Goal: Information Seeking & Learning: Learn about a topic

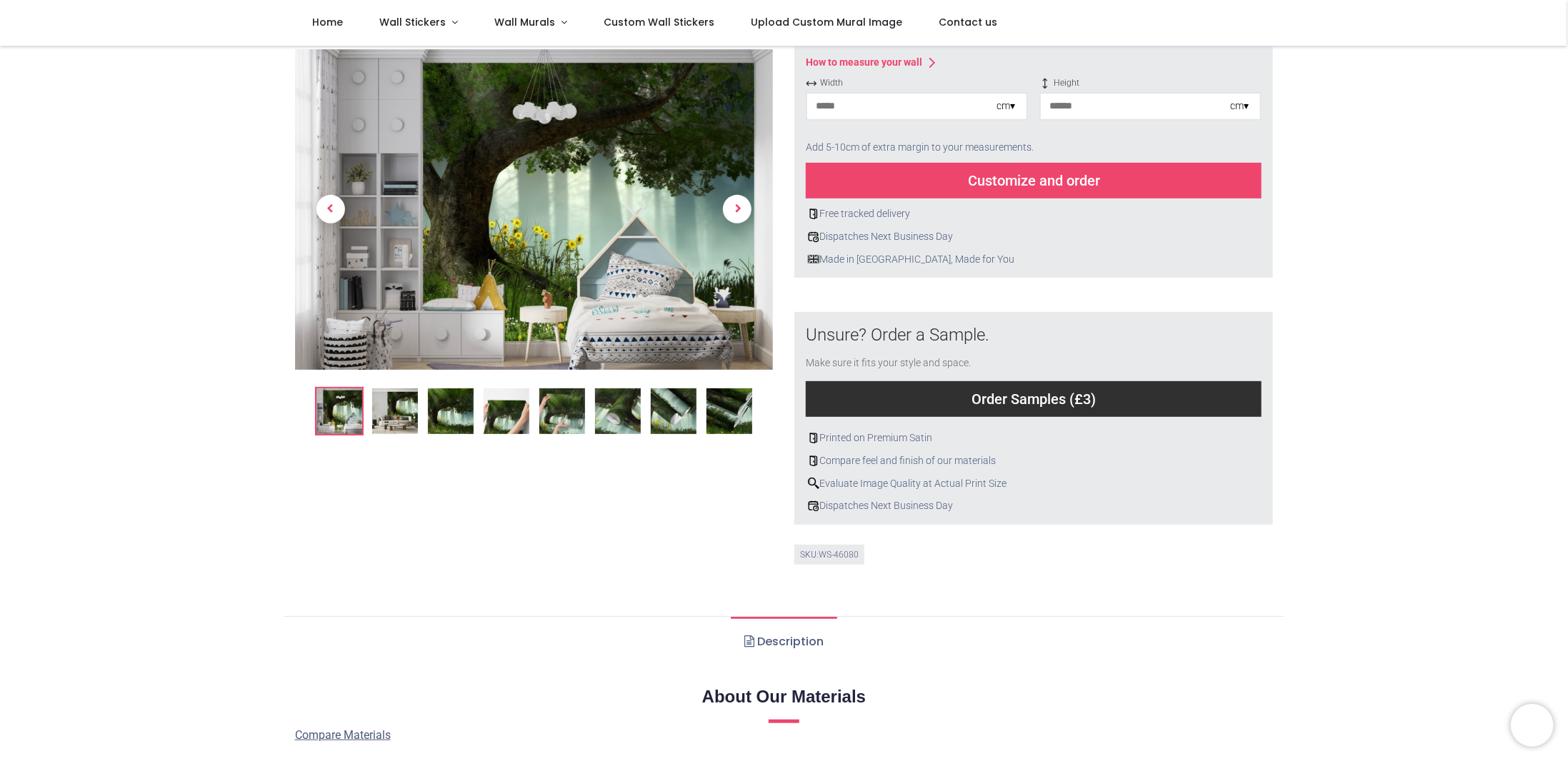
scroll to position [286, 0]
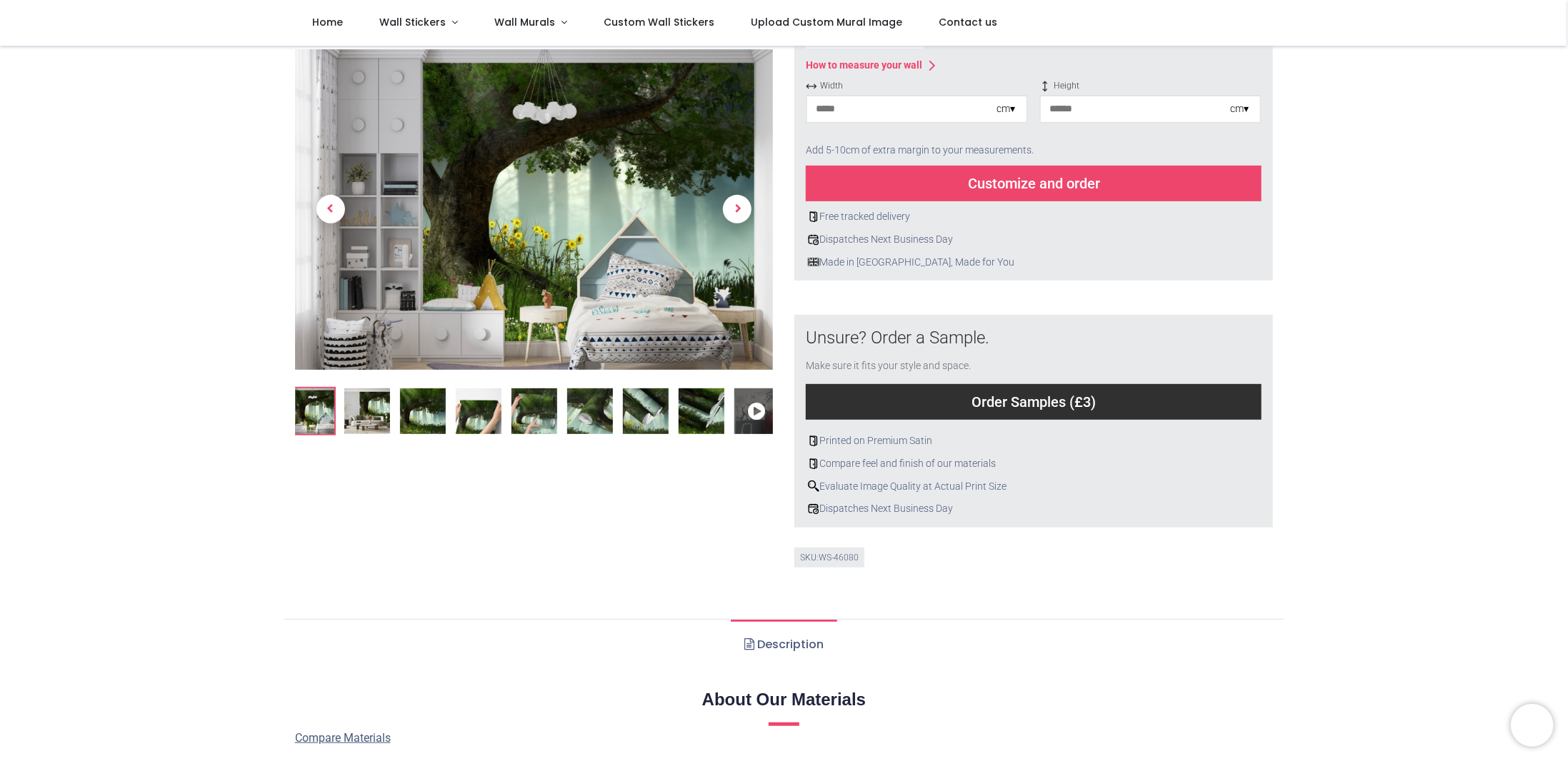
click at [852, 102] on input "number" at bounding box center [902, 109] width 190 height 26
type input "***"
click at [1105, 108] on input "number" at bounding box center [1135, 109] width 190 height 26
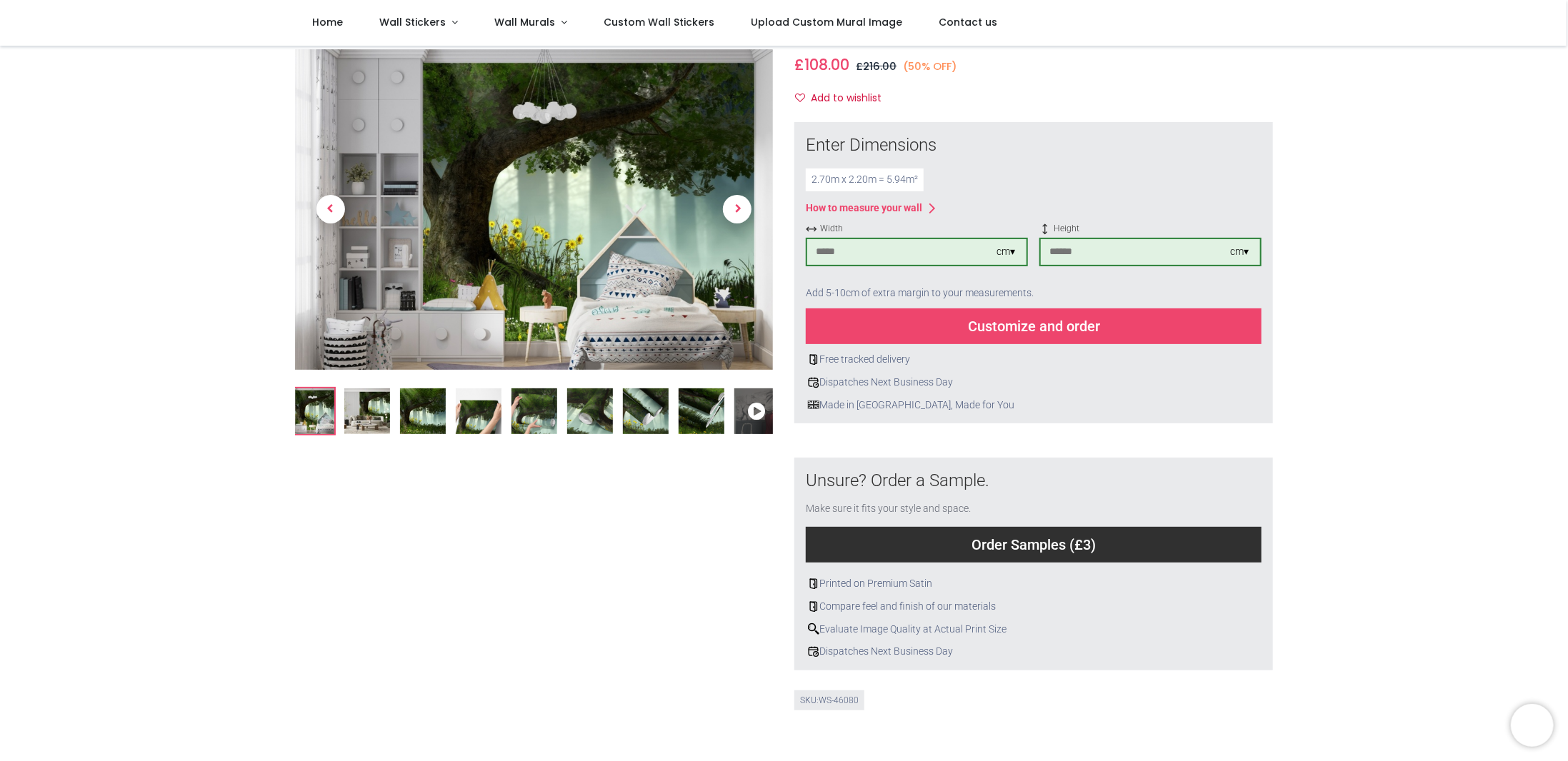
scroll to position [0, 0]
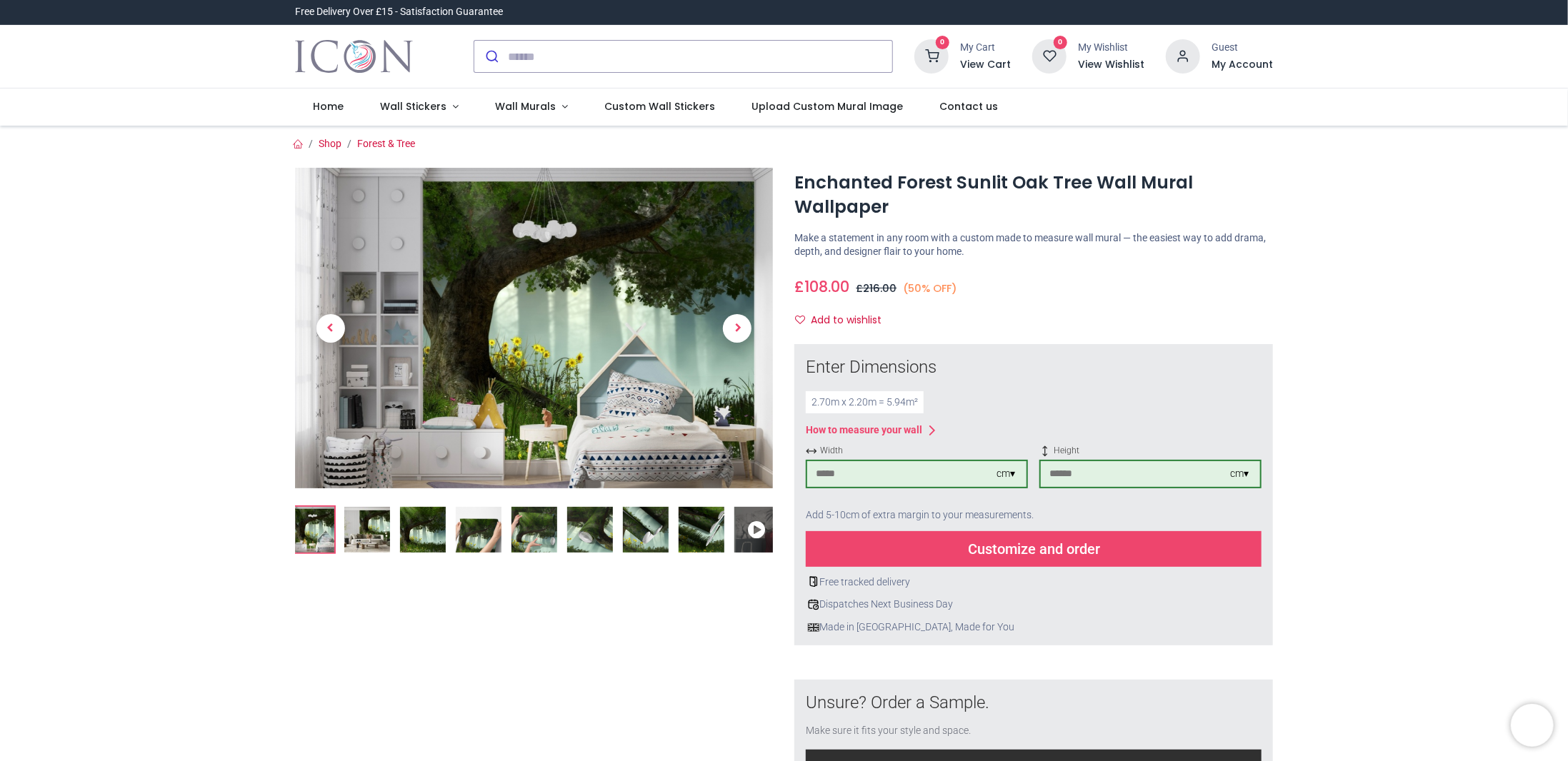
type input "***"
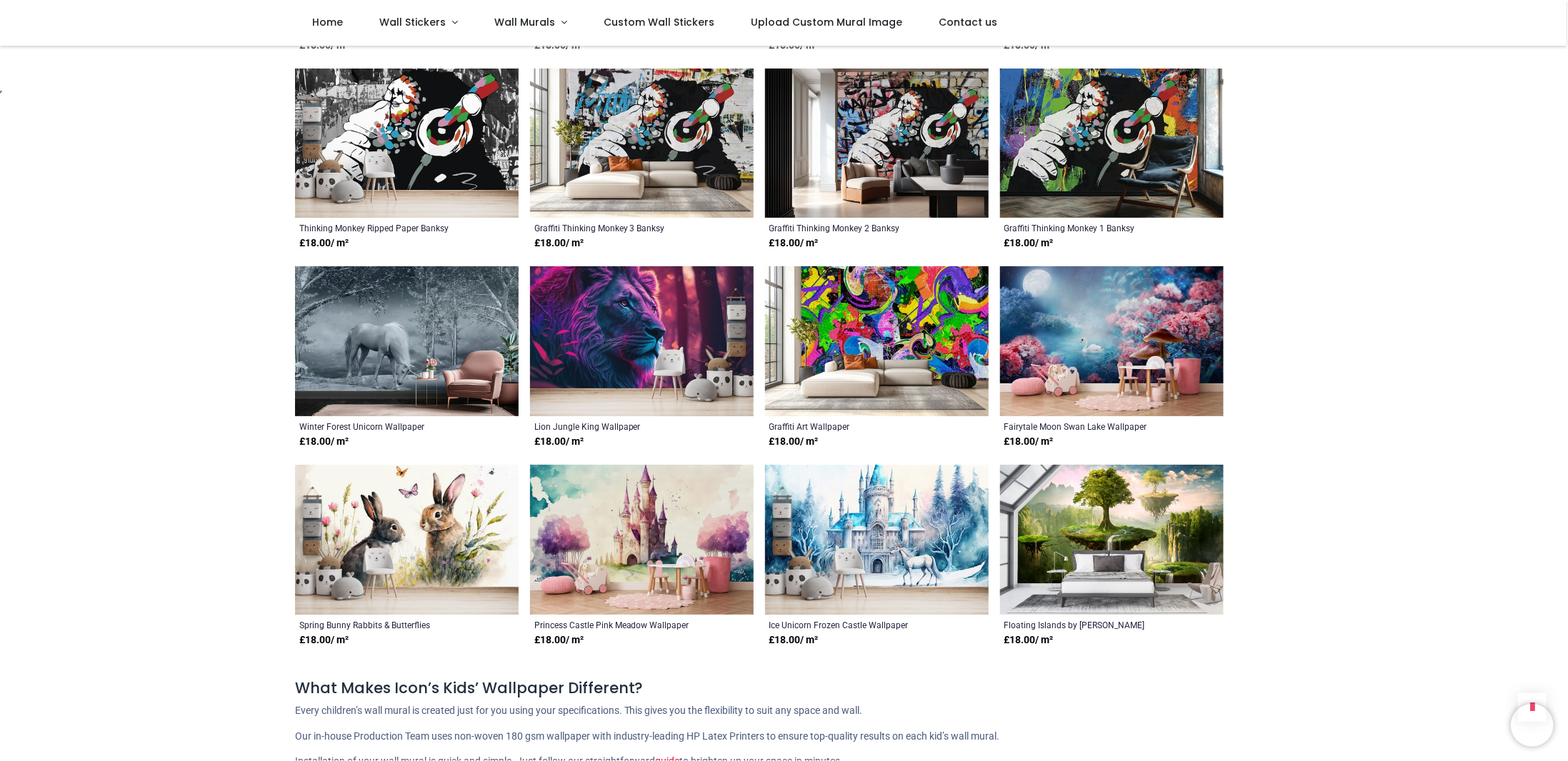
scroll to position [1285, 0]
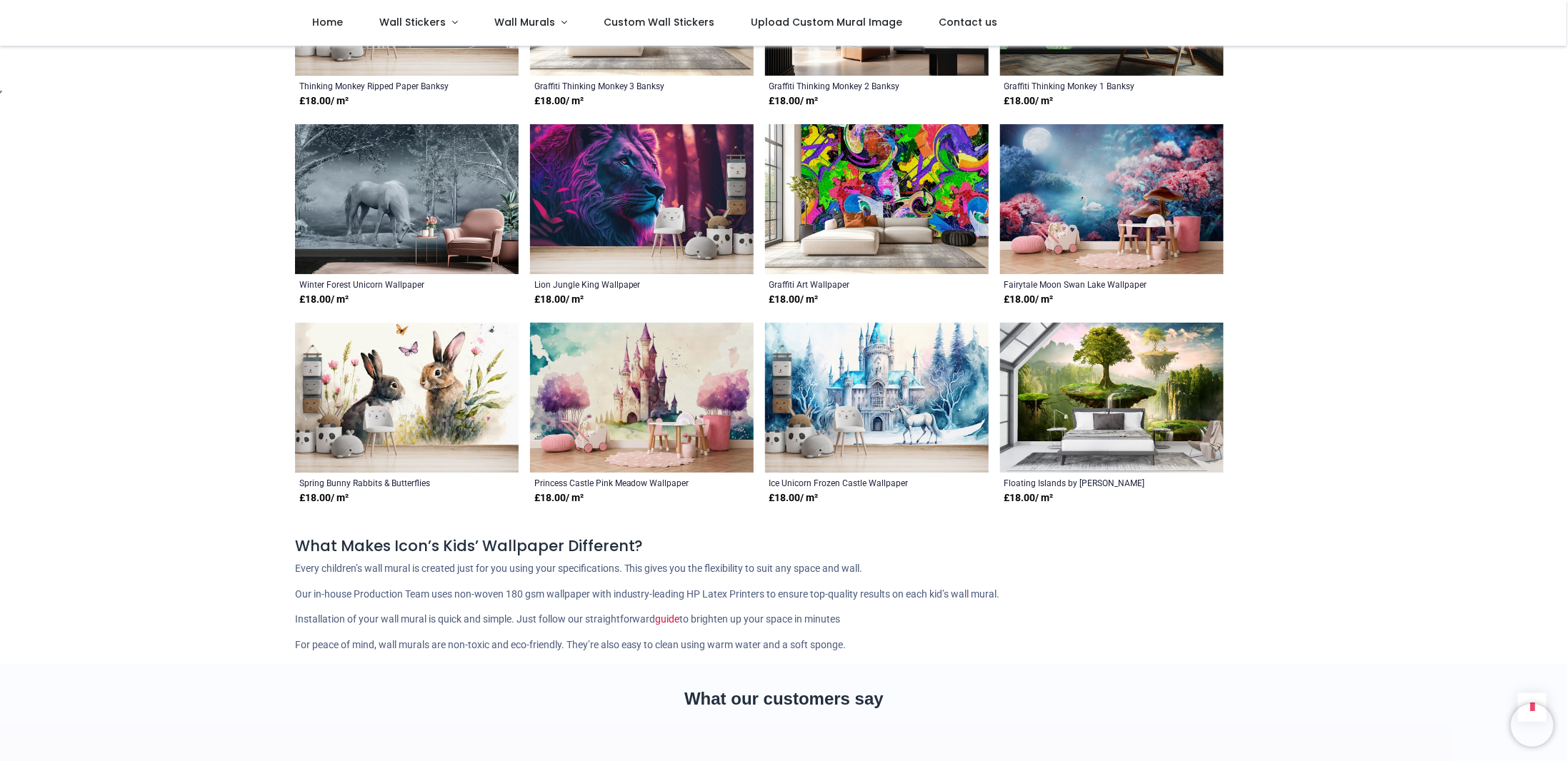
click at [623, 386] on img at bounding box center [642, 397] width 224 height 150
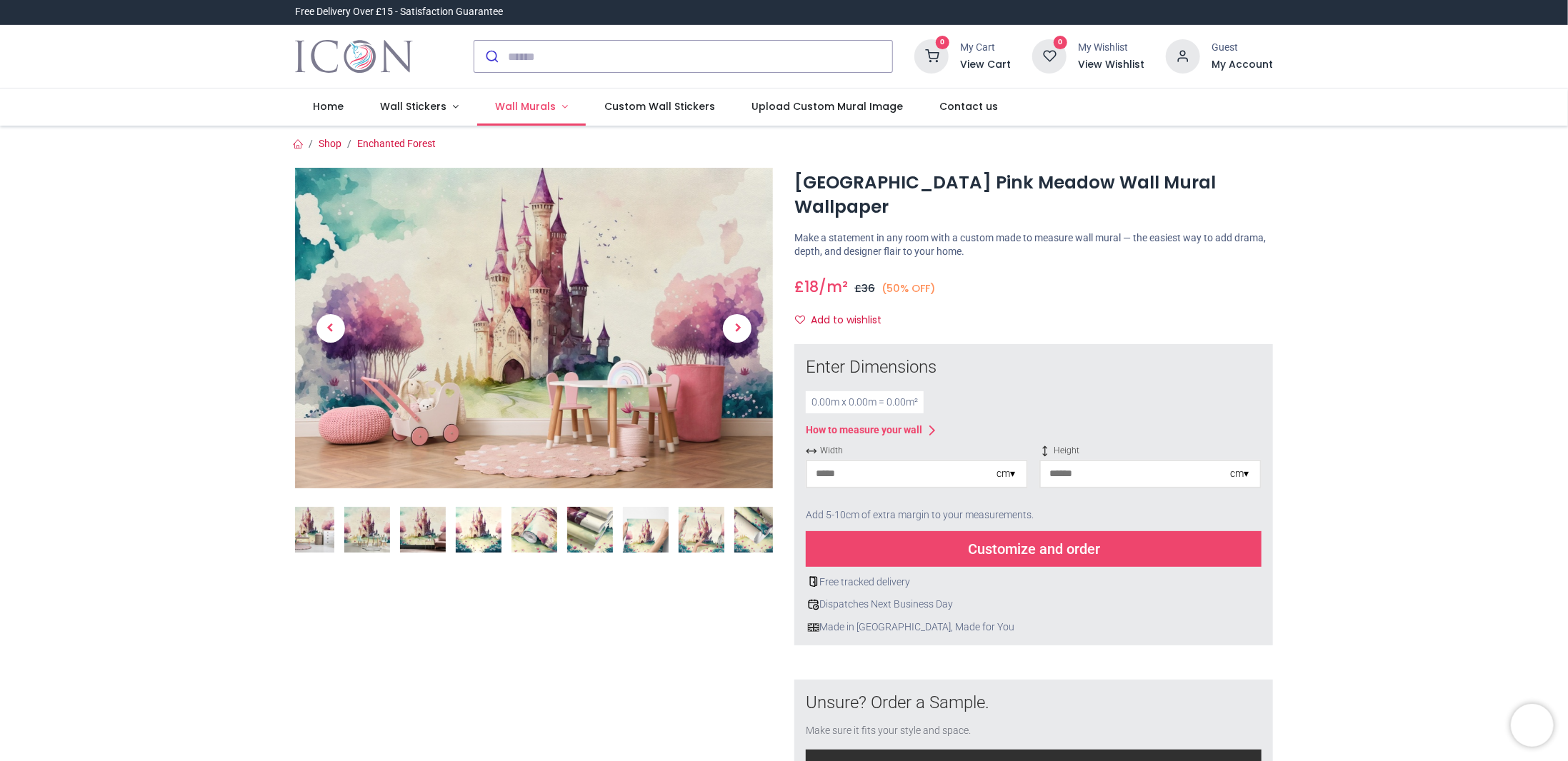
click at [532, 102] on span "Wall Murals" at bounding box center [525, 106] width 61 height 15
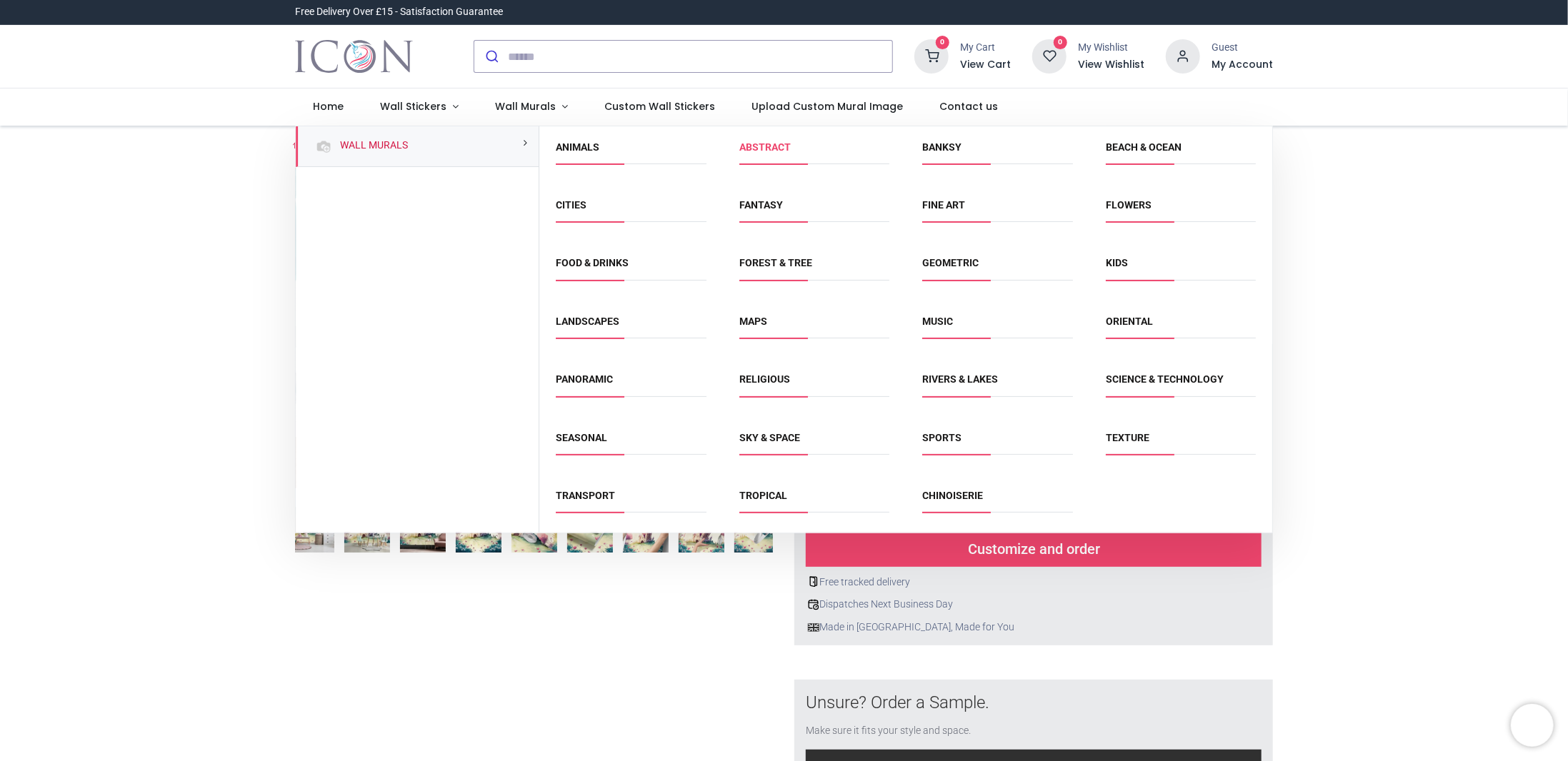
click at [761, 142] on link "Abstract" at bounding box center [766, 147] width 51 height 11
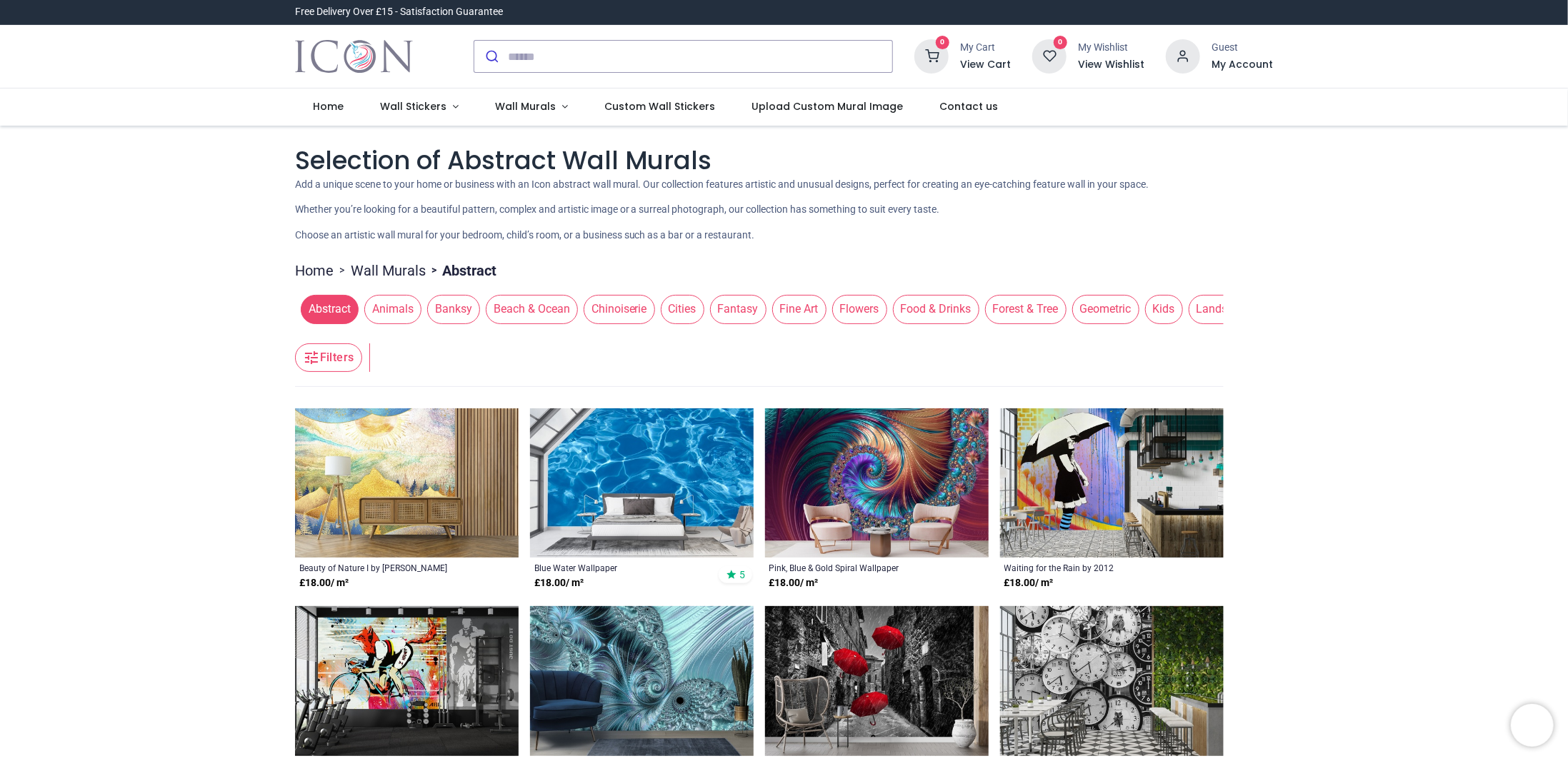
drag, startPoint x: 753, startPoint y: 330, endPoint x: 869, endPoint y: 337, distance: 116.2
click at [828, 334] on header "Filters Filters" at bounding box center [760, 359] width 929 height 57
drag, startPoint x: 936, startPoint y: 335, endPoint x: 776, endPoint y: 341, distance: 160.1
click at [814, 340] on header "Filters Filters" at bounding box center [760, 359] width 929 height 57
drag, startPoint x: 661, startPoint y: 330, endPoint x: 703, endPoint y: 332, distance: 42.0
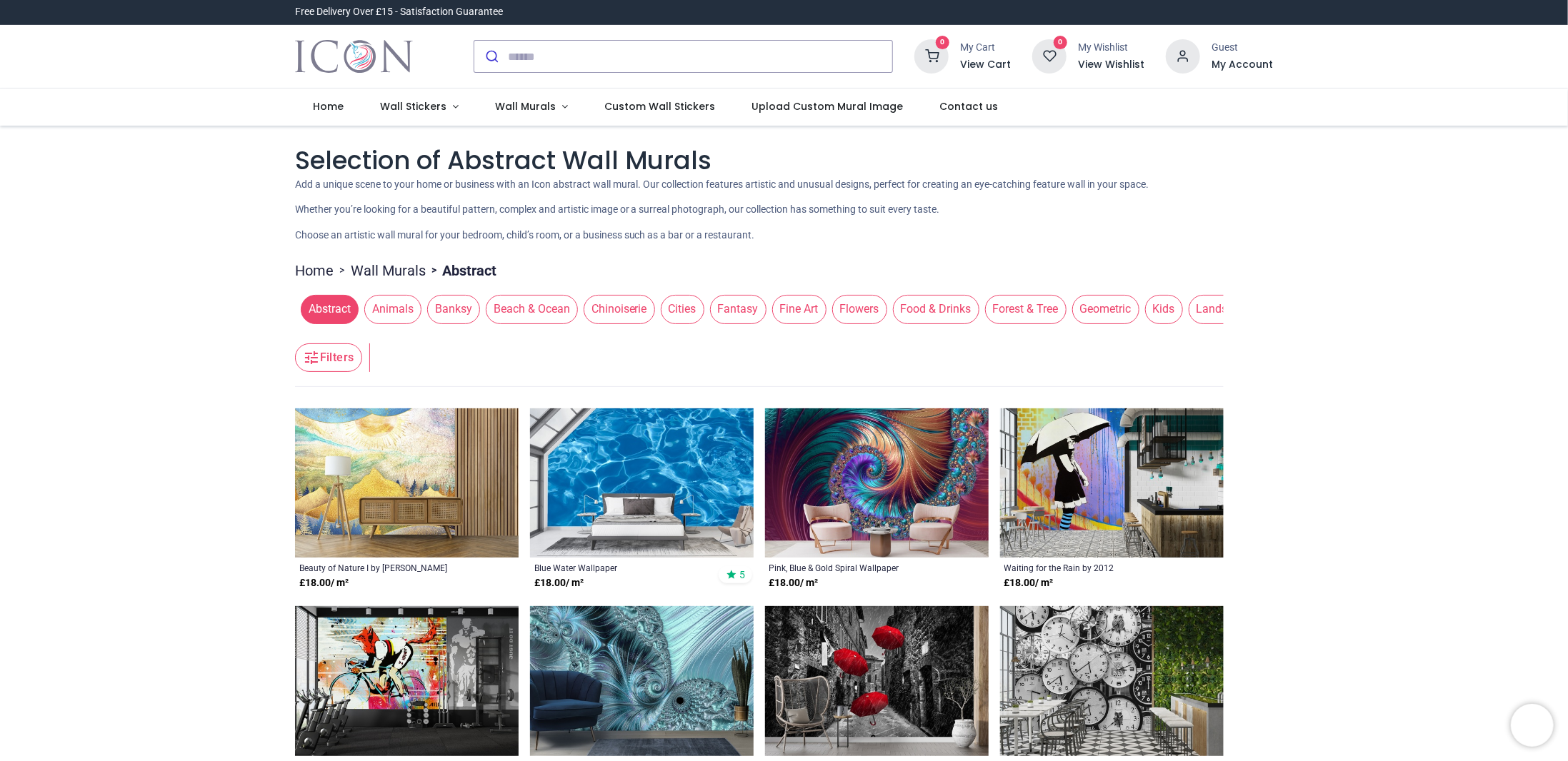
click at [703, 332] on header "Filters Filters" at bounding box center [760, 359] width 929 height 57
drag, startPoint x: 699, startPoint y: 330, endPoint x: 892, endPoint y: 347, distance: 193.7
click at [773, 336] on header "Filters Filters" at bounding box center [760, 359] width 929 height 57
drag, startPoint x: 1034, startPoint y: 319, endPoint x: 425, endPoint y: 288, distance: 609.8
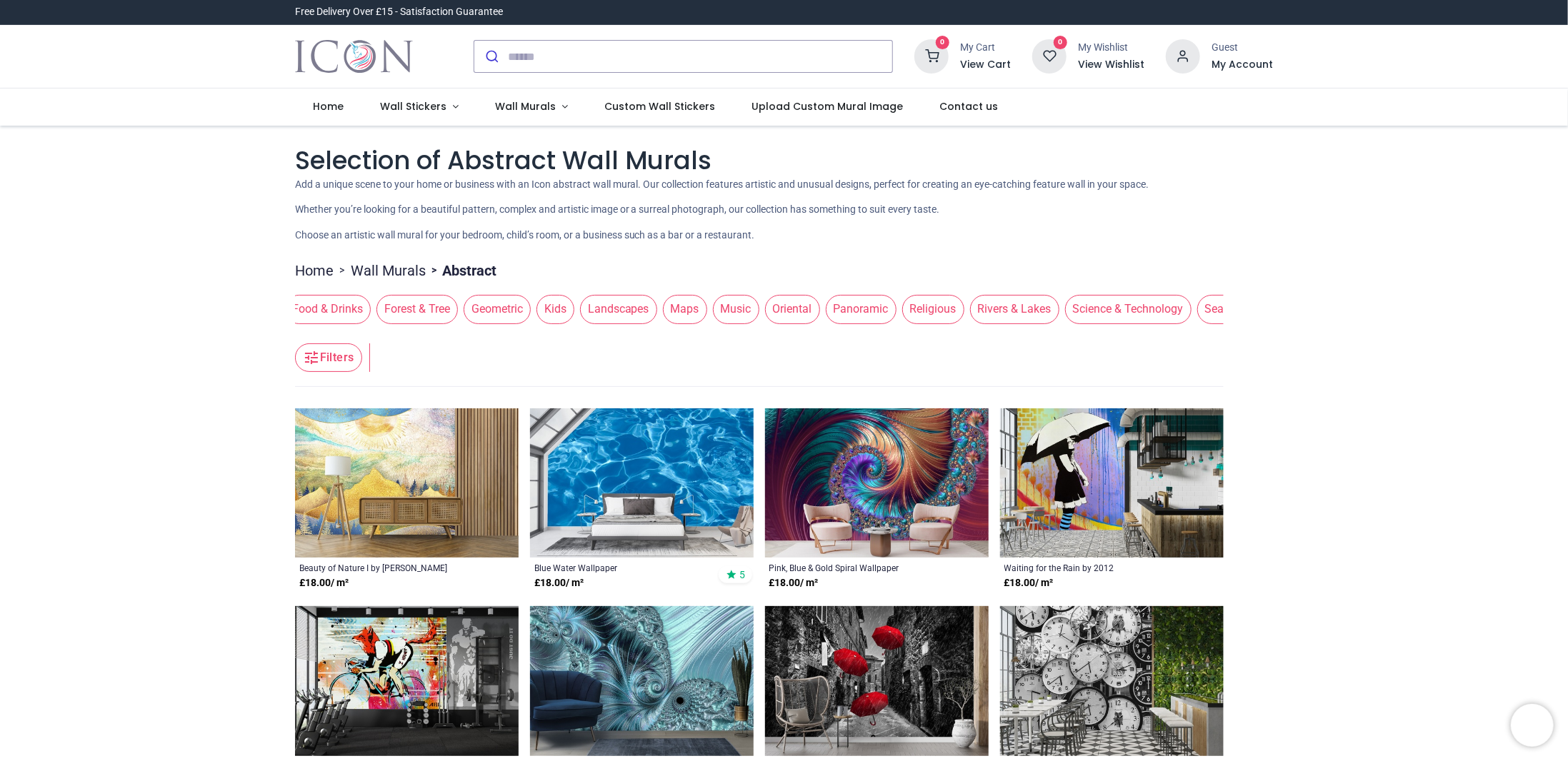
click at [426, 289] on div "Abstract Animals Banksy Beach & Ocean Chinoiserie Cities Fantasy Fine Art Flowe…" at bounding box center [760, 309] width 929 height 40
click at [608, 305] on span "Landscapes" at bounding box center [619, 309] width 77 height 28
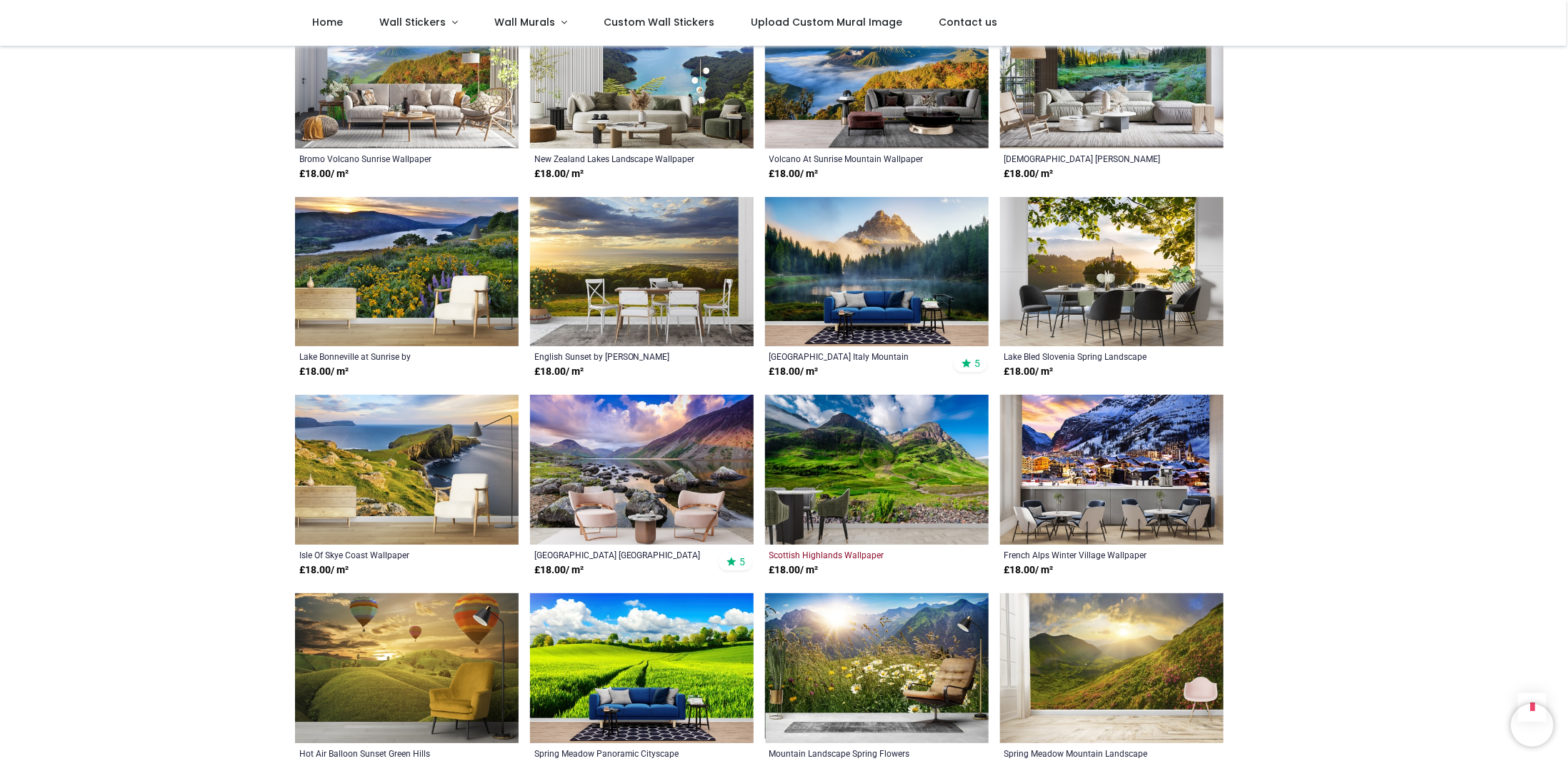
scroll to position [2071, 0]
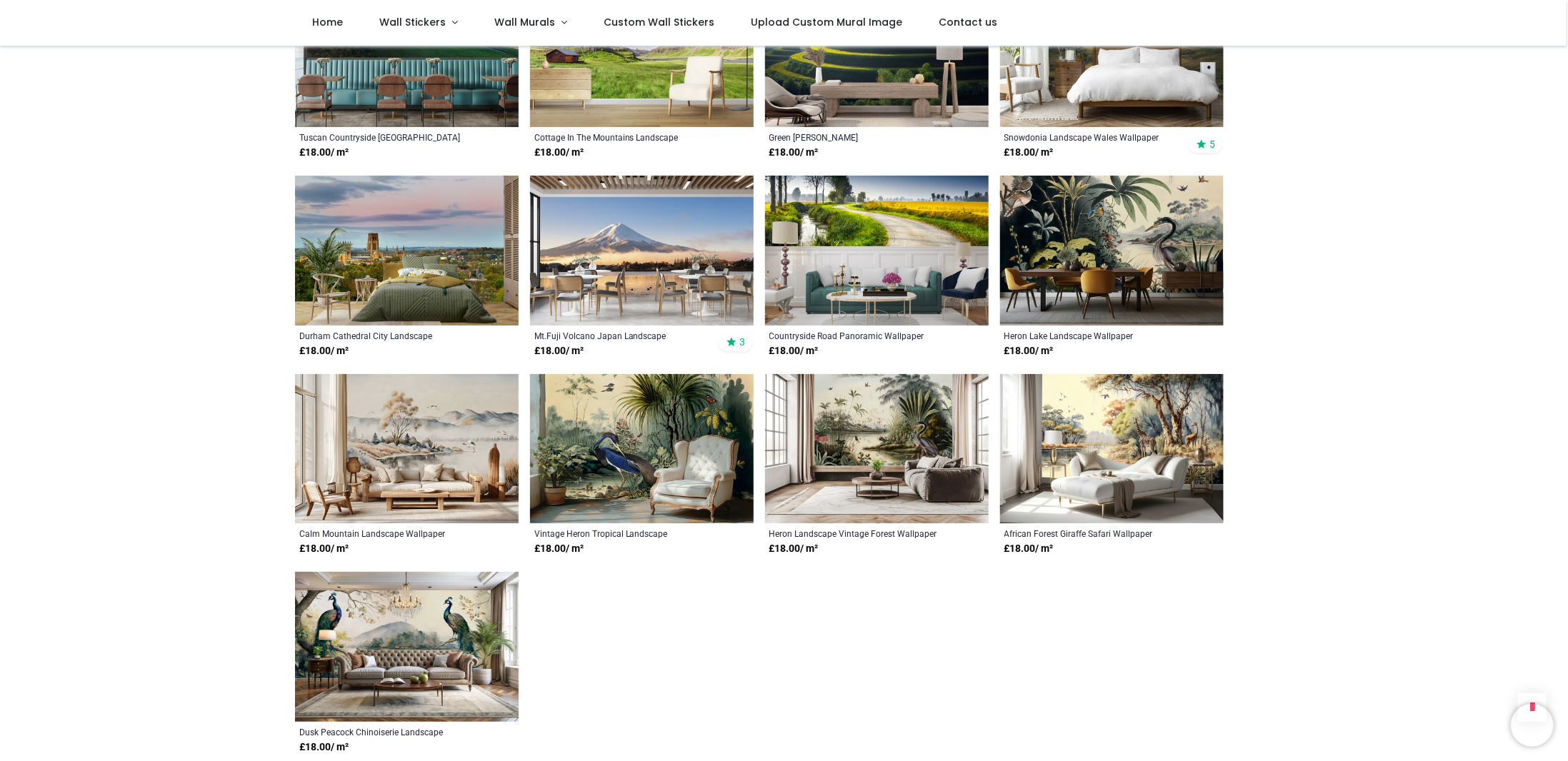
scroll to position [4214, 0]
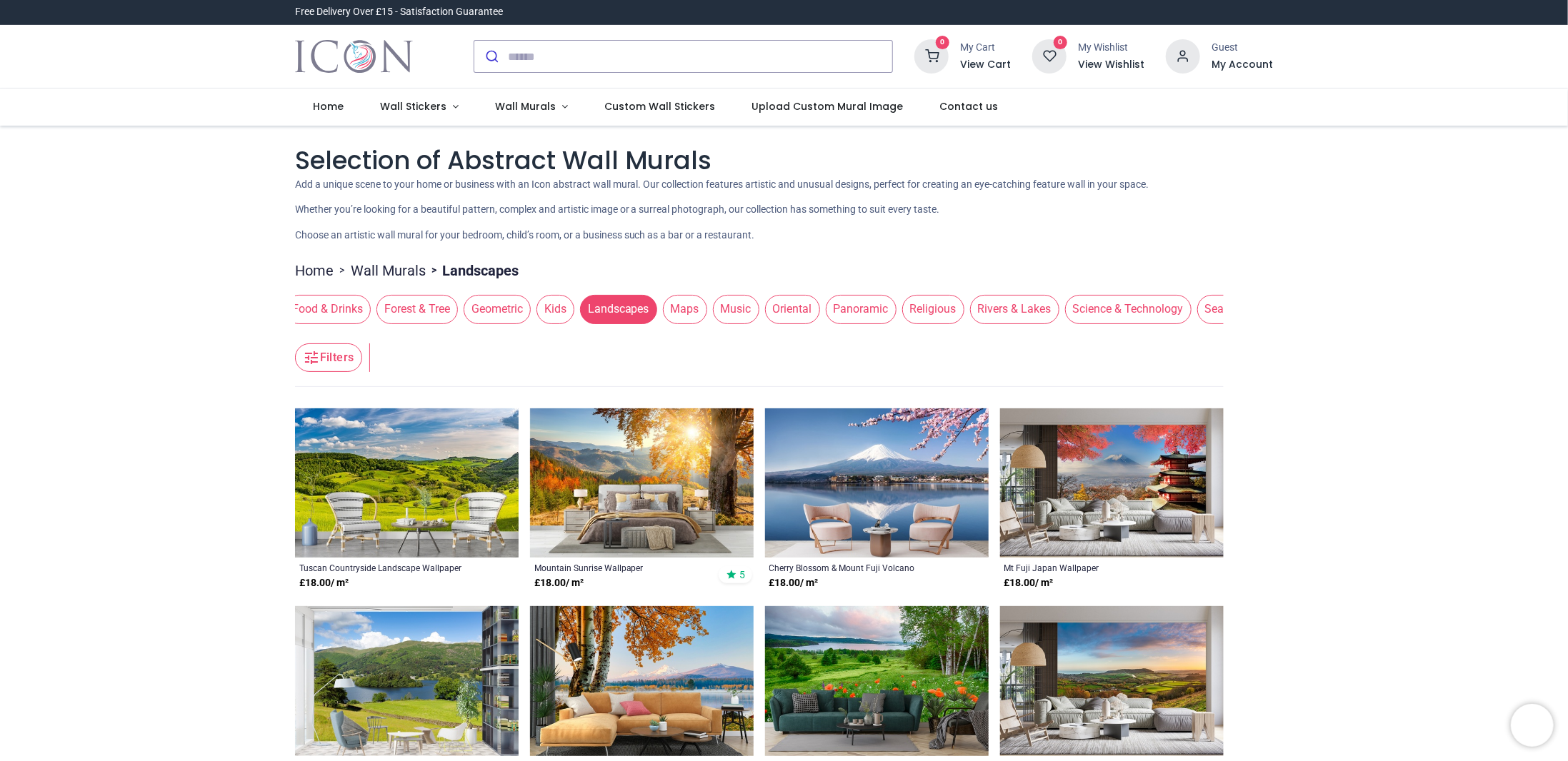
click at [769, 309] on span "Oriental" at bounding box center [793, 309] width 55 height 28
click at [780, 305] on span "Oriental" at bounding box center [793, 309] width 55 height 28
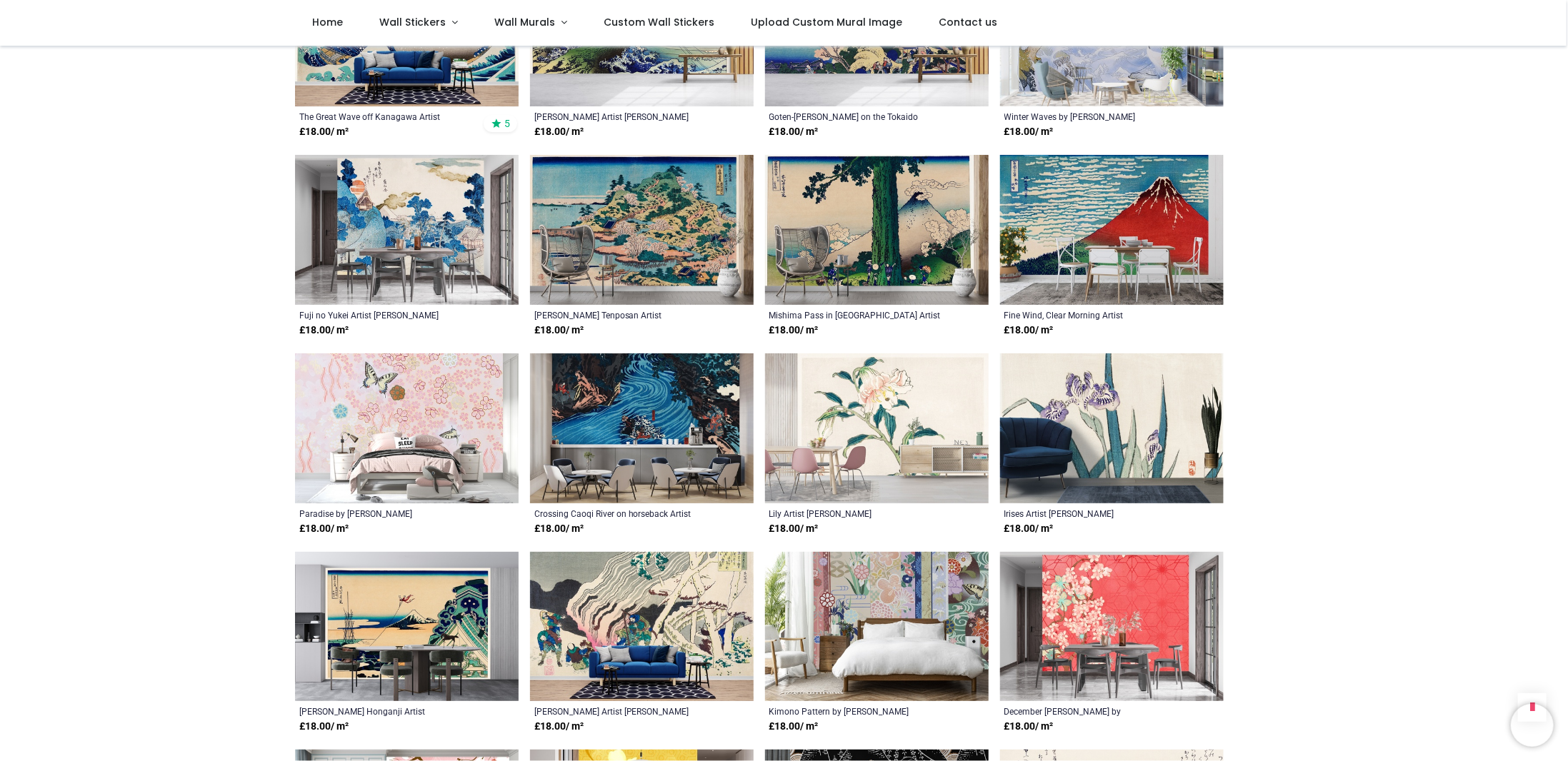
scroll to position [357, 0]
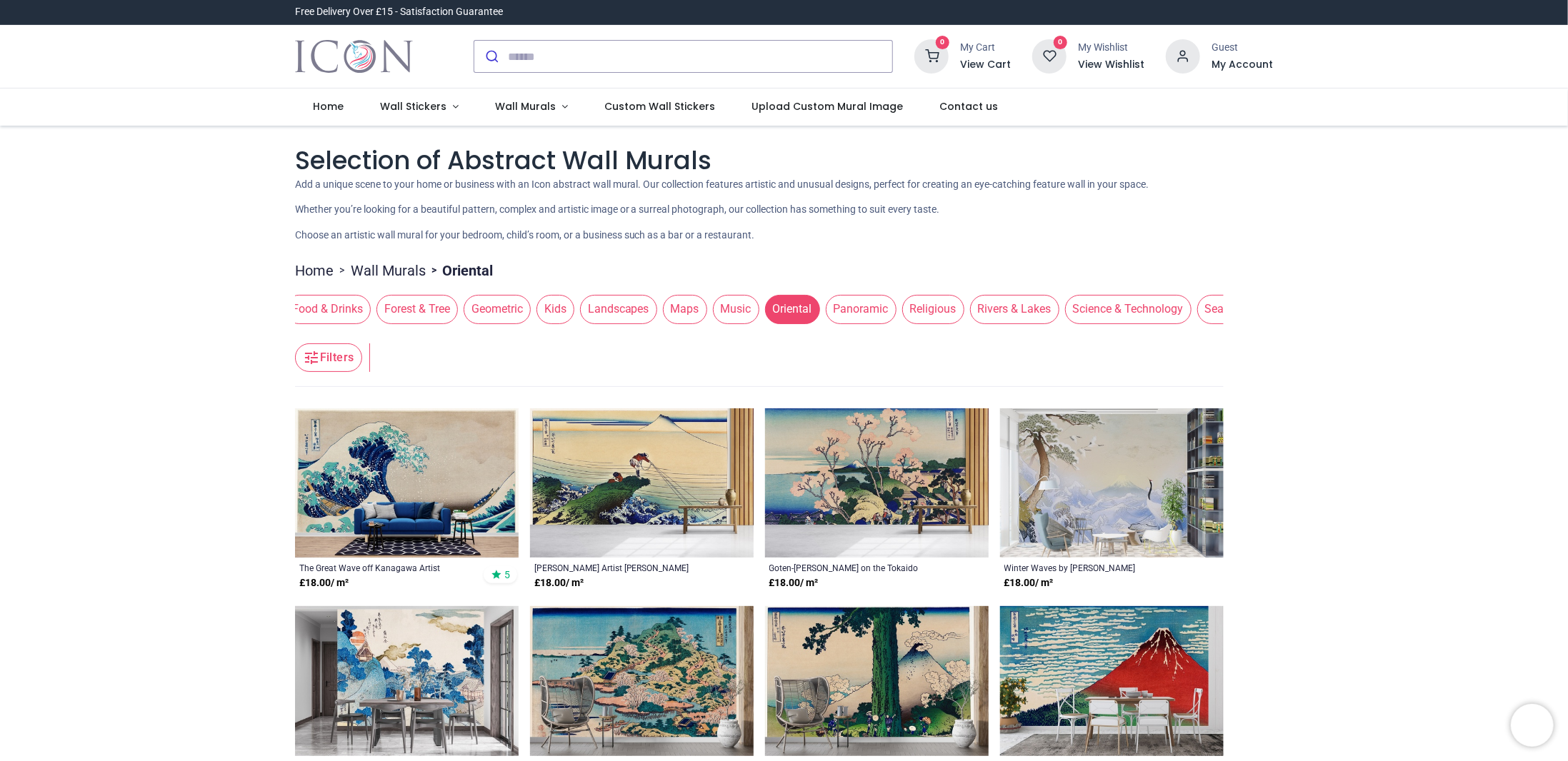
click at [855, 308] on span "Panoramic" at bounding box center [861, 309] width 70 height 28
click at [851, 310] on span "Panoramic" at bounding box center [861, 309] width 70 height 28
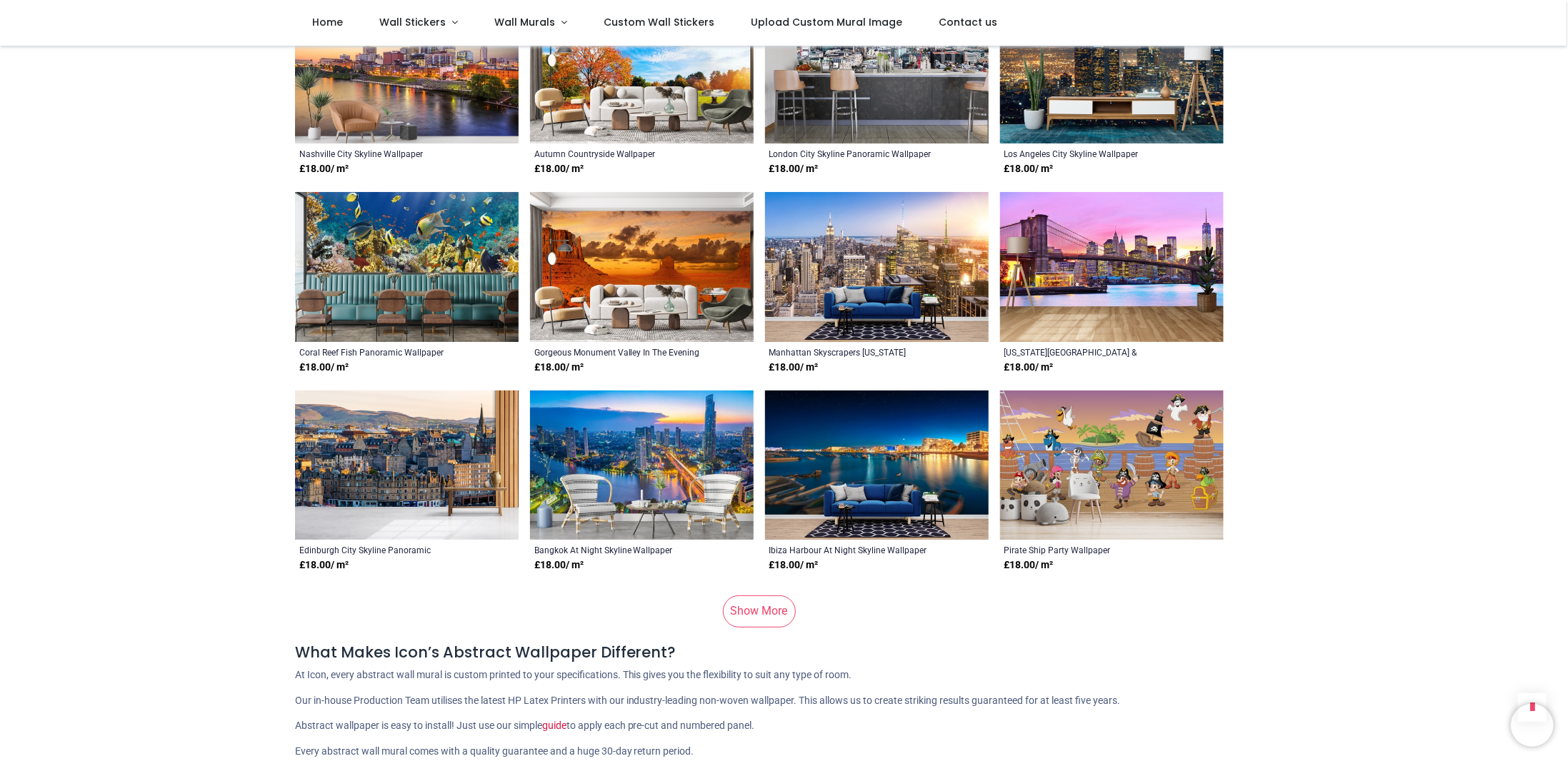
scroll to position [1143, 0]
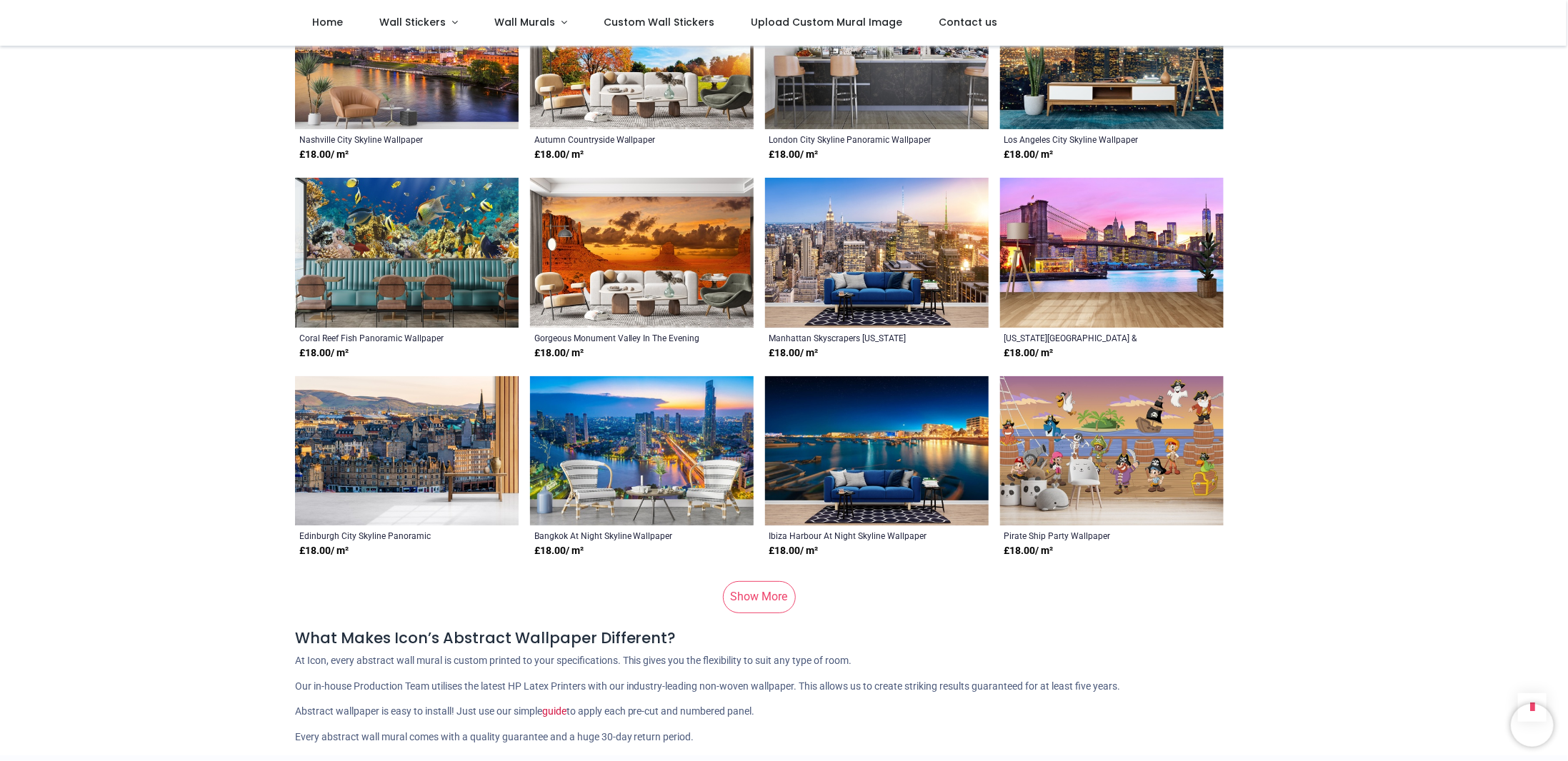
click at [765, 587] on link "Show More" at bounding box center [759, 597] width 73 height 32
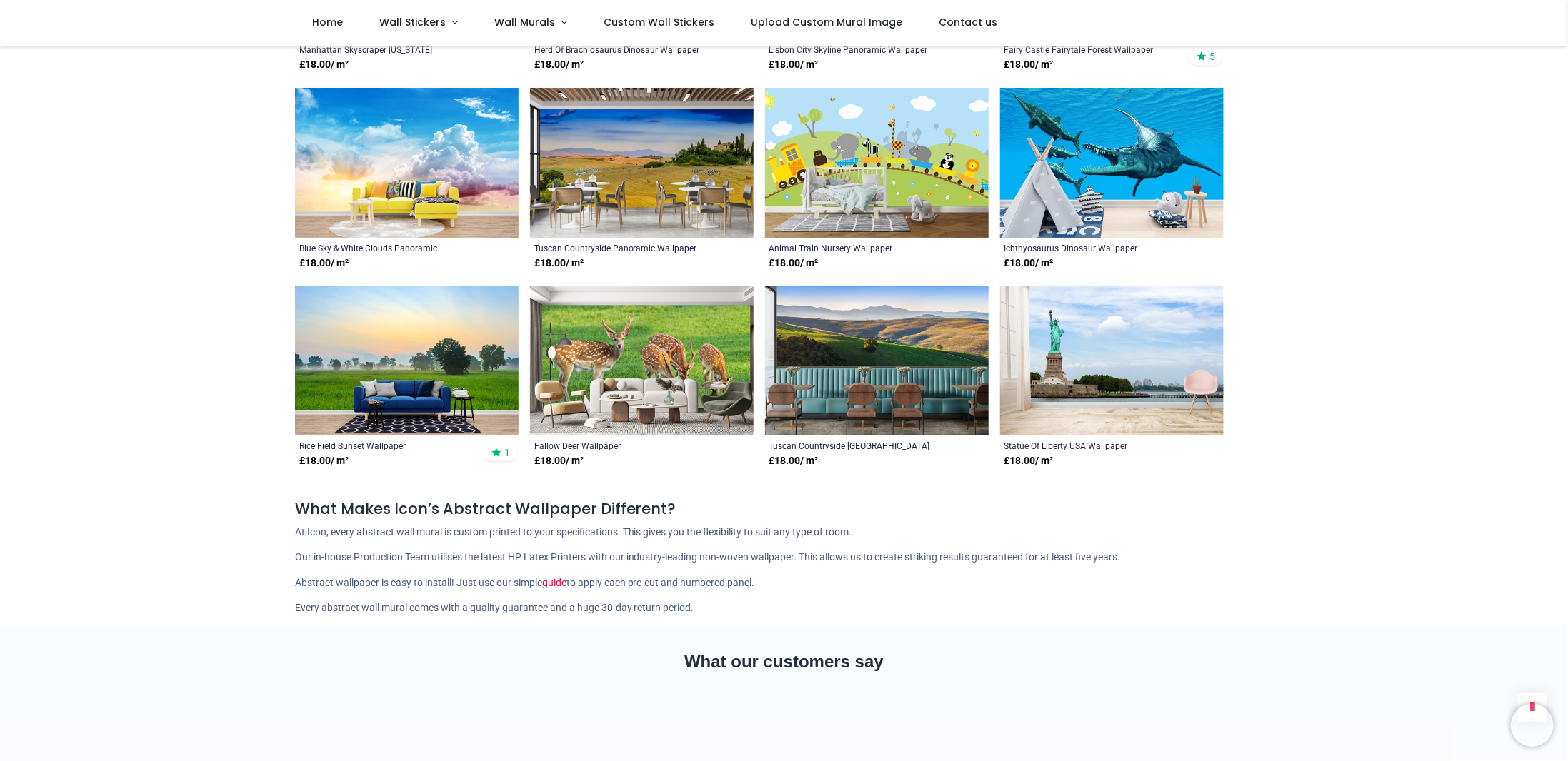
scroll to position [2428, 0]
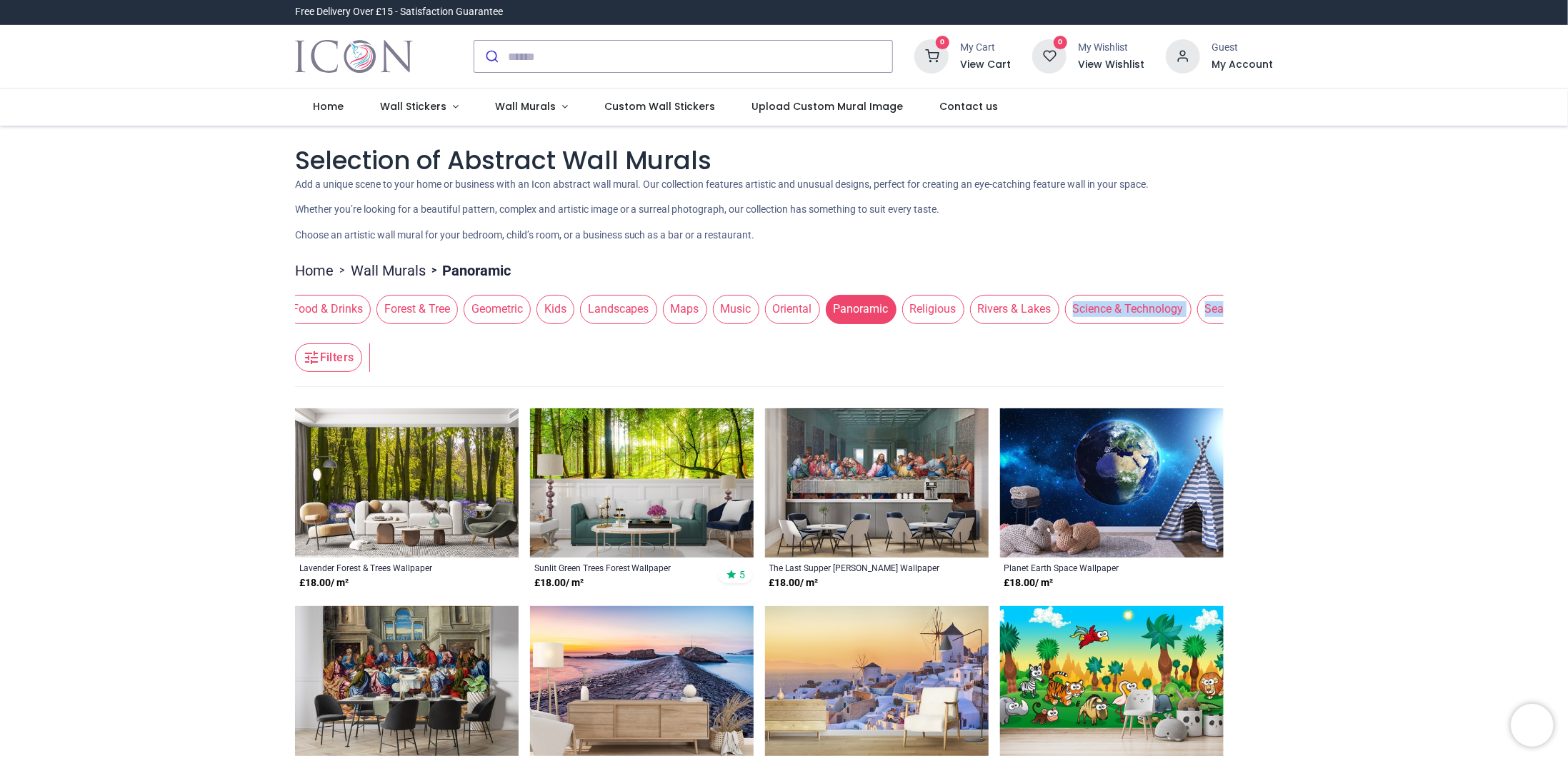
drag, startPoint x: 1021, startPoint y: 329, endPoint x: 1046, endPoint y: 332, distance: 25.2
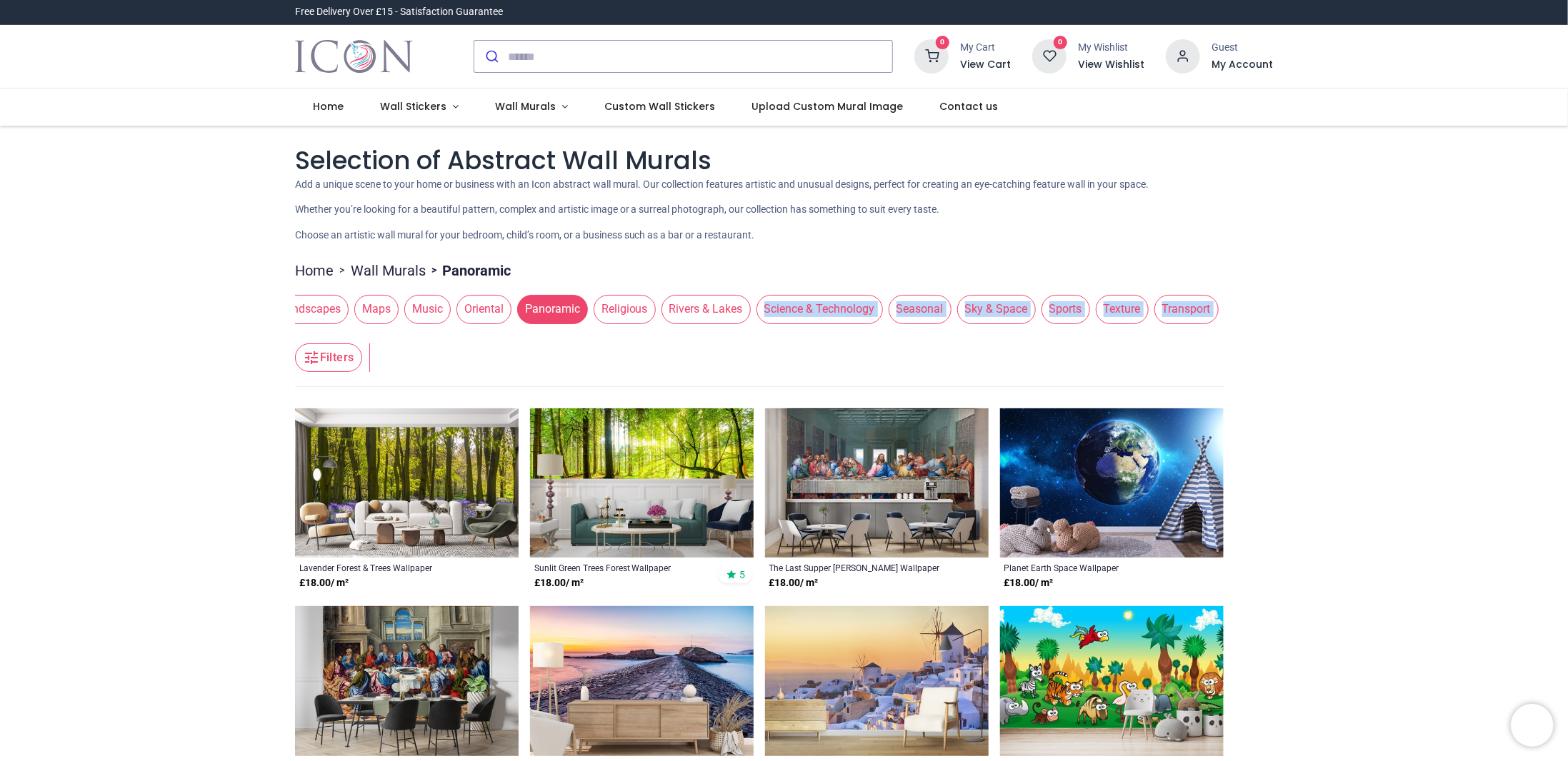
scroll to position [0, 938]
click at [1027, 365] on header "Filters Filters" at bounding box center [760, 359] width 929 height 57
click at [1075, 311] on span "Texture" at bounding box center [1102, 309] width 53 height 28
click at [1075, 312] on span "Texture" at bounding box center [1102, 309] width 53 height 28
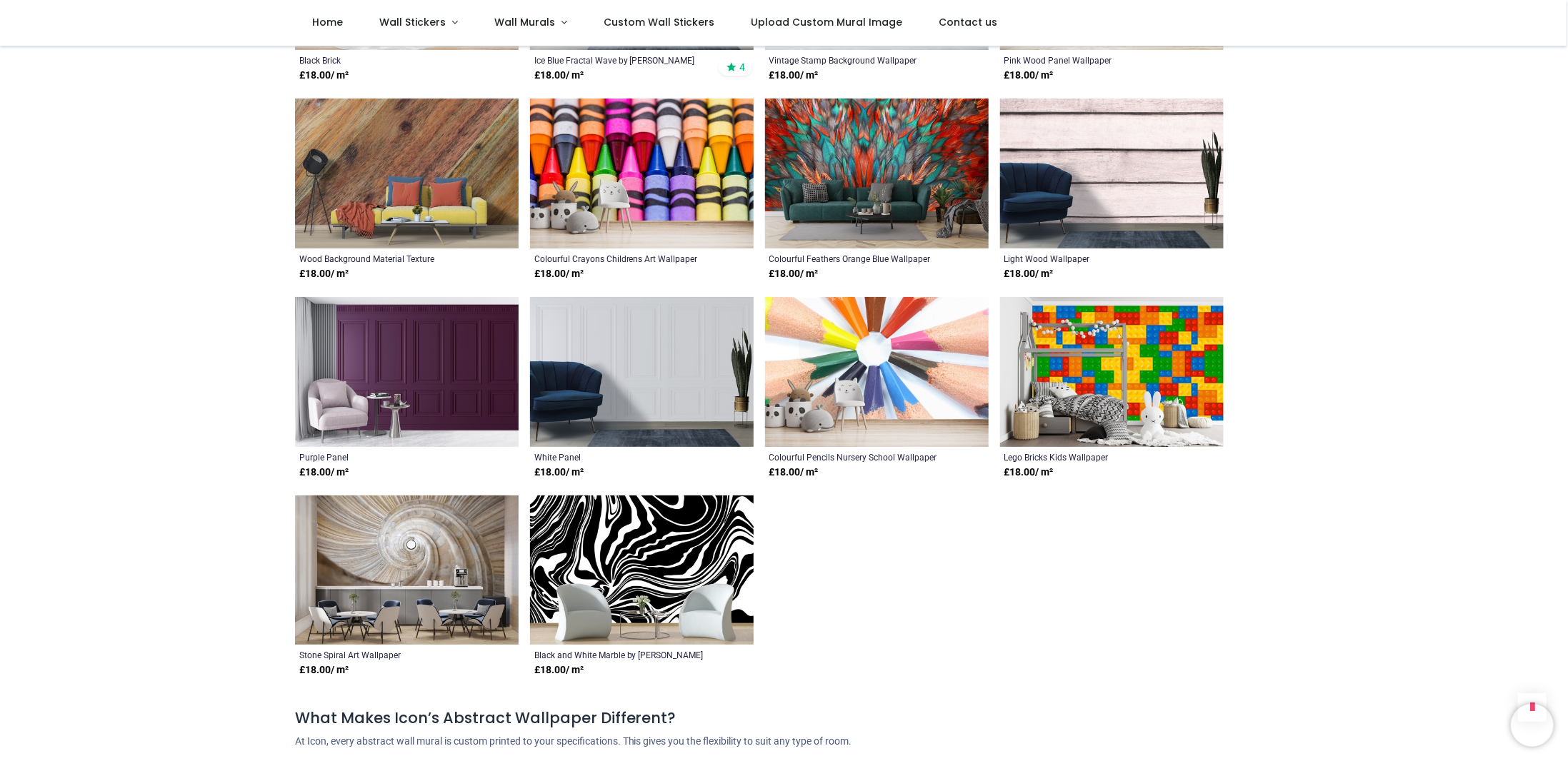
scroll to position [1643, 0]
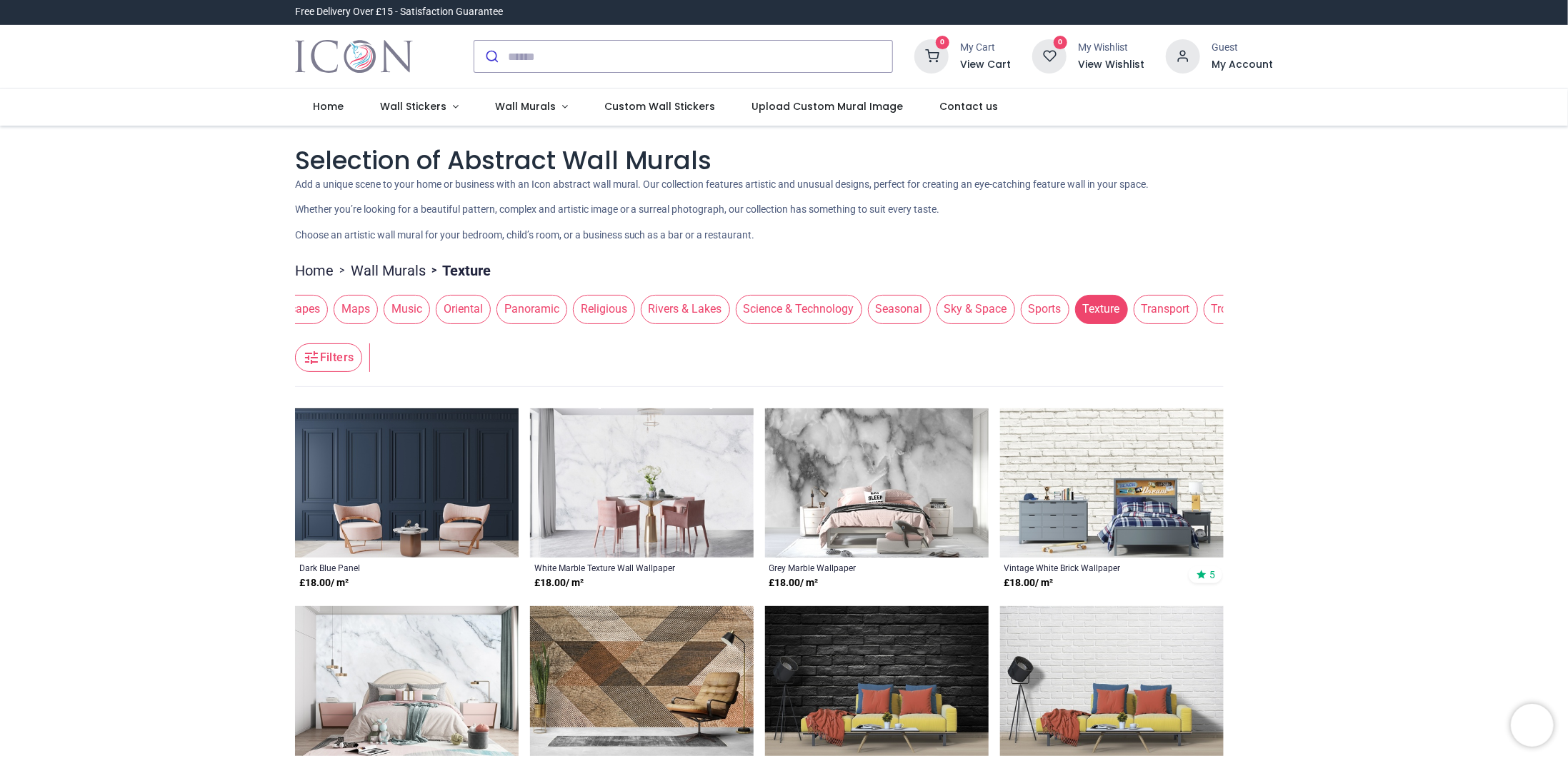
click at [875, 308] on span "Seasonal" at bounding box center [899, 309] width 63 height 28
click at [875, 304] on span "Seasonal" at bounding box center [899, 309] width 63 height 28
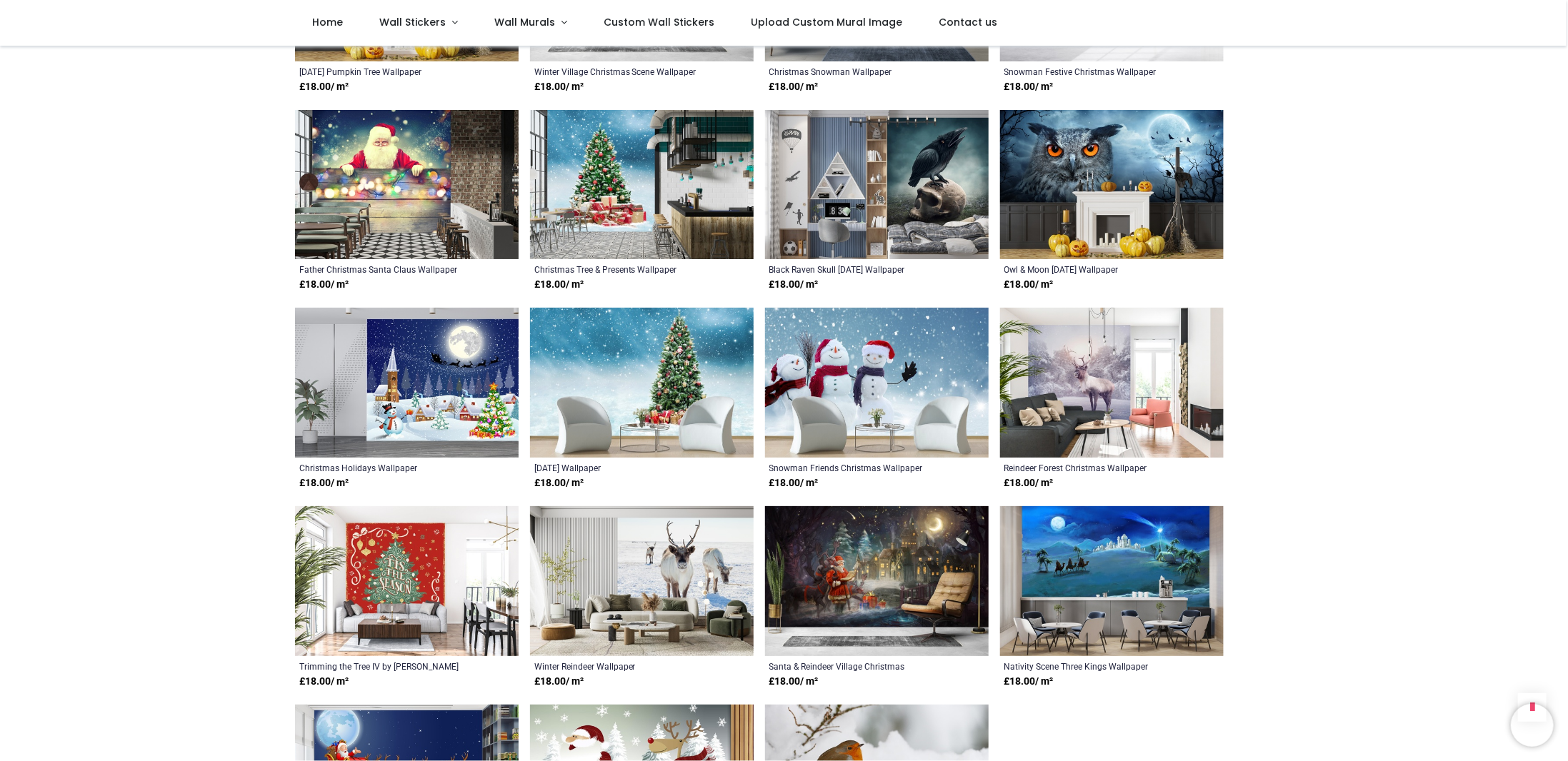
scroll to position [1571, 0]
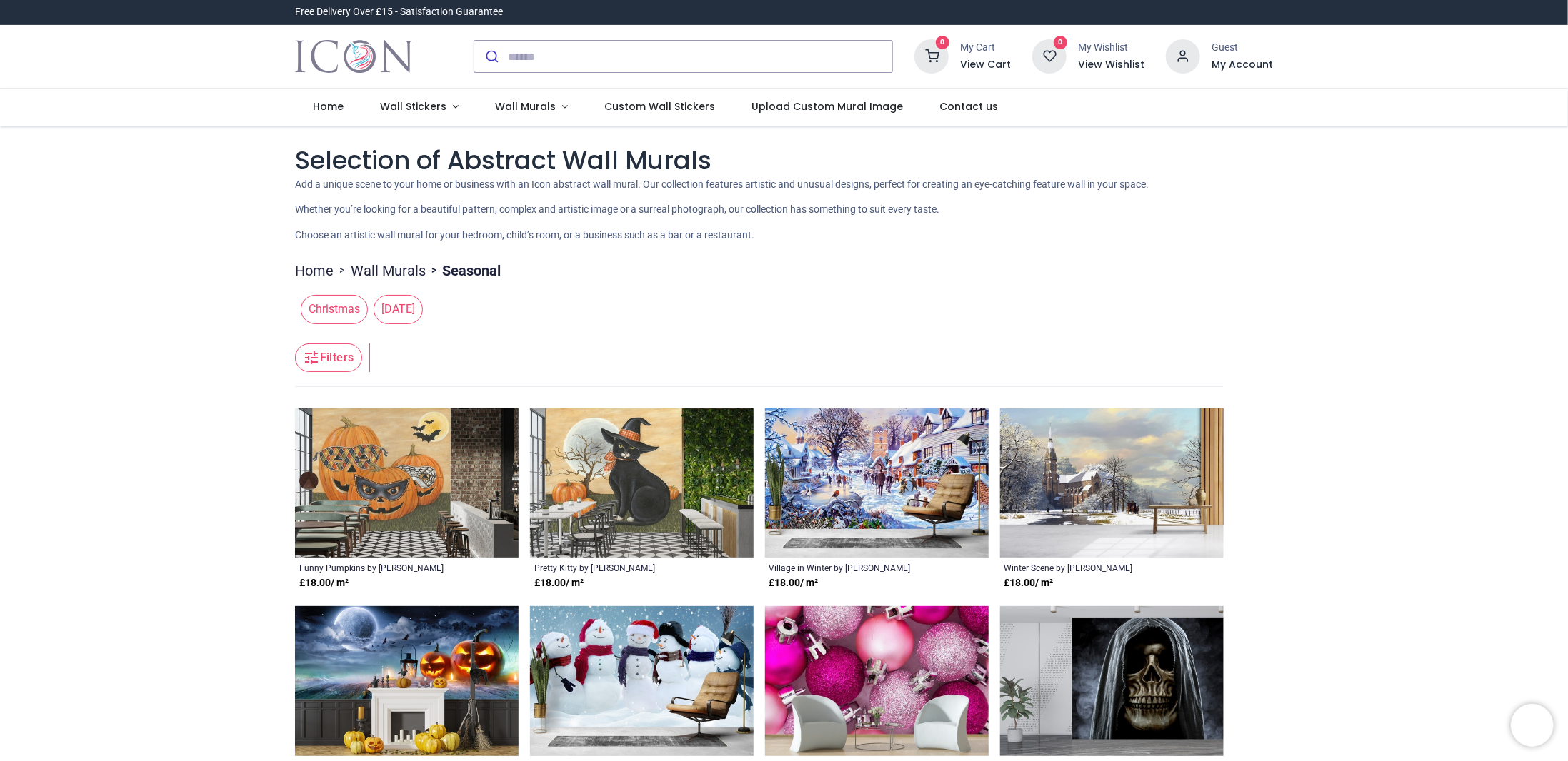
drag, startPoint x: 391, startPoint y: 305, endPoint x: 624, endPoint y: 319, distance: 233.4
click at [575, 314] on div "Christmas Halloween" at bounding box center [760, 309] width 929 height 40
click at [523, 105] on span "Wall Murals" at bounding box center [525, 106] width 61 height 15
click at [536, 106] on span "Wall Murals" at bounding box center [525, 106] width 61 height 15
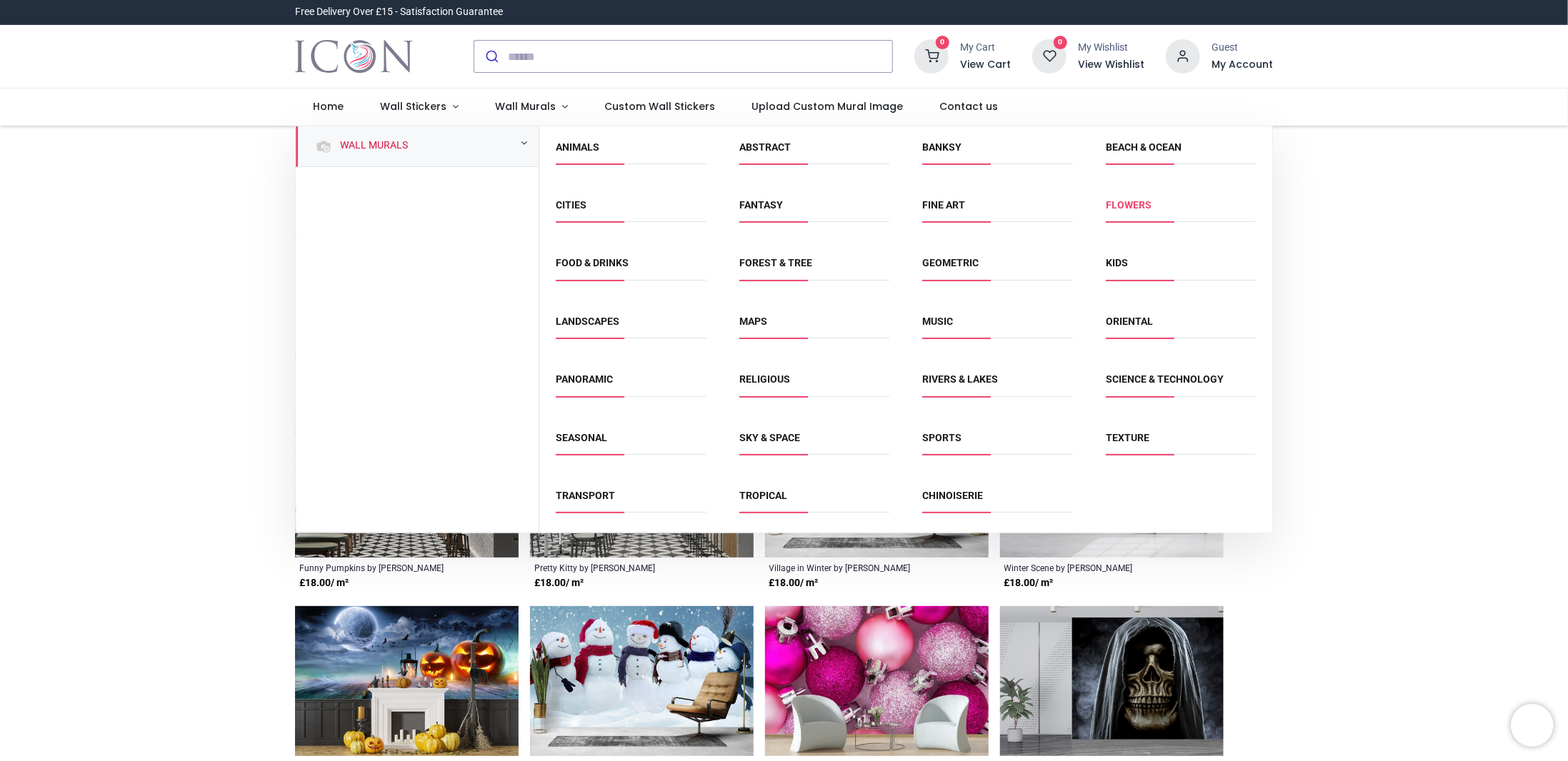
click at [1123, 208] on link "Flowers" at bounding box center [1129, 204] width 45 height 11
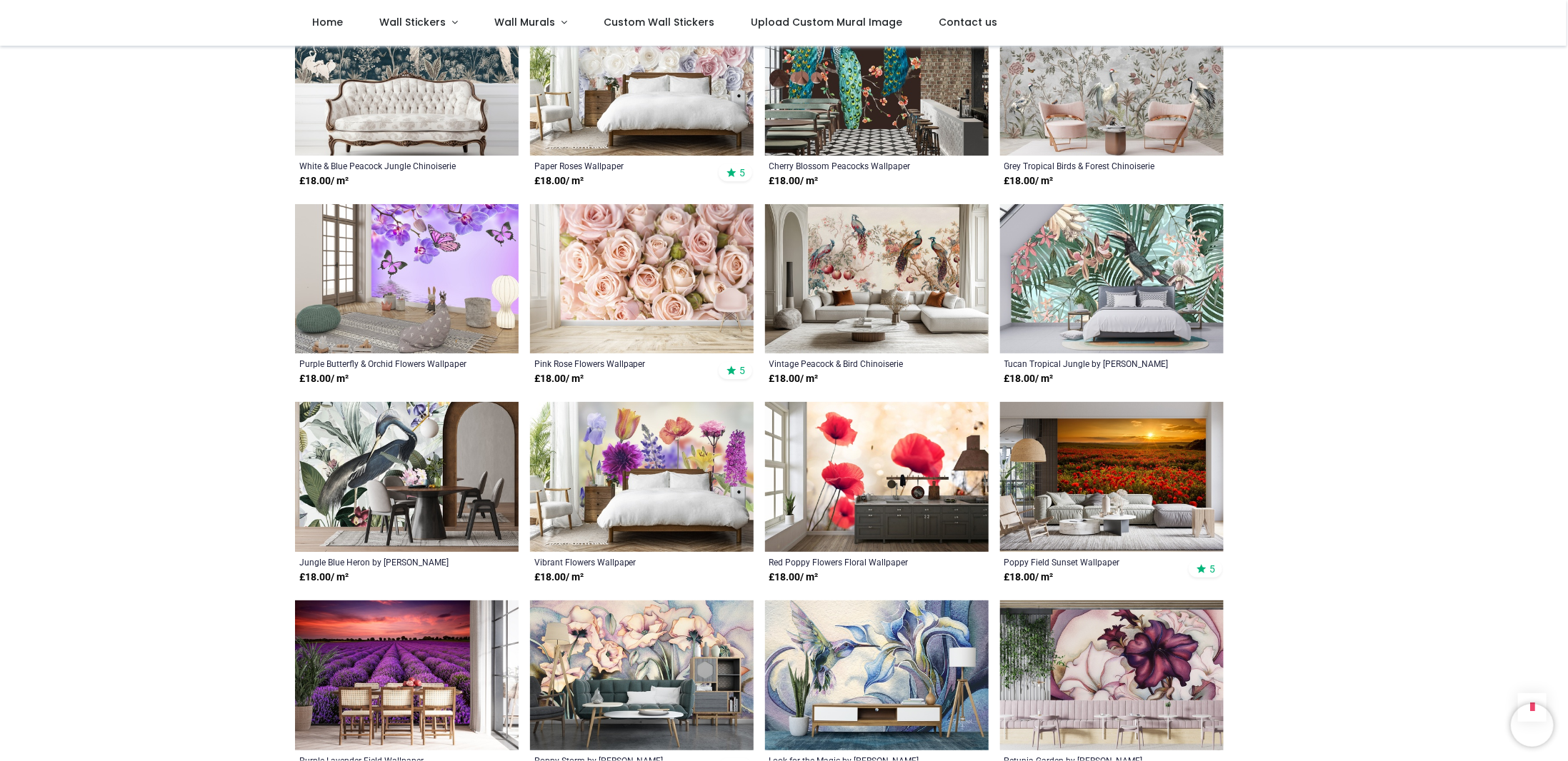
scroll to position [928, 0]
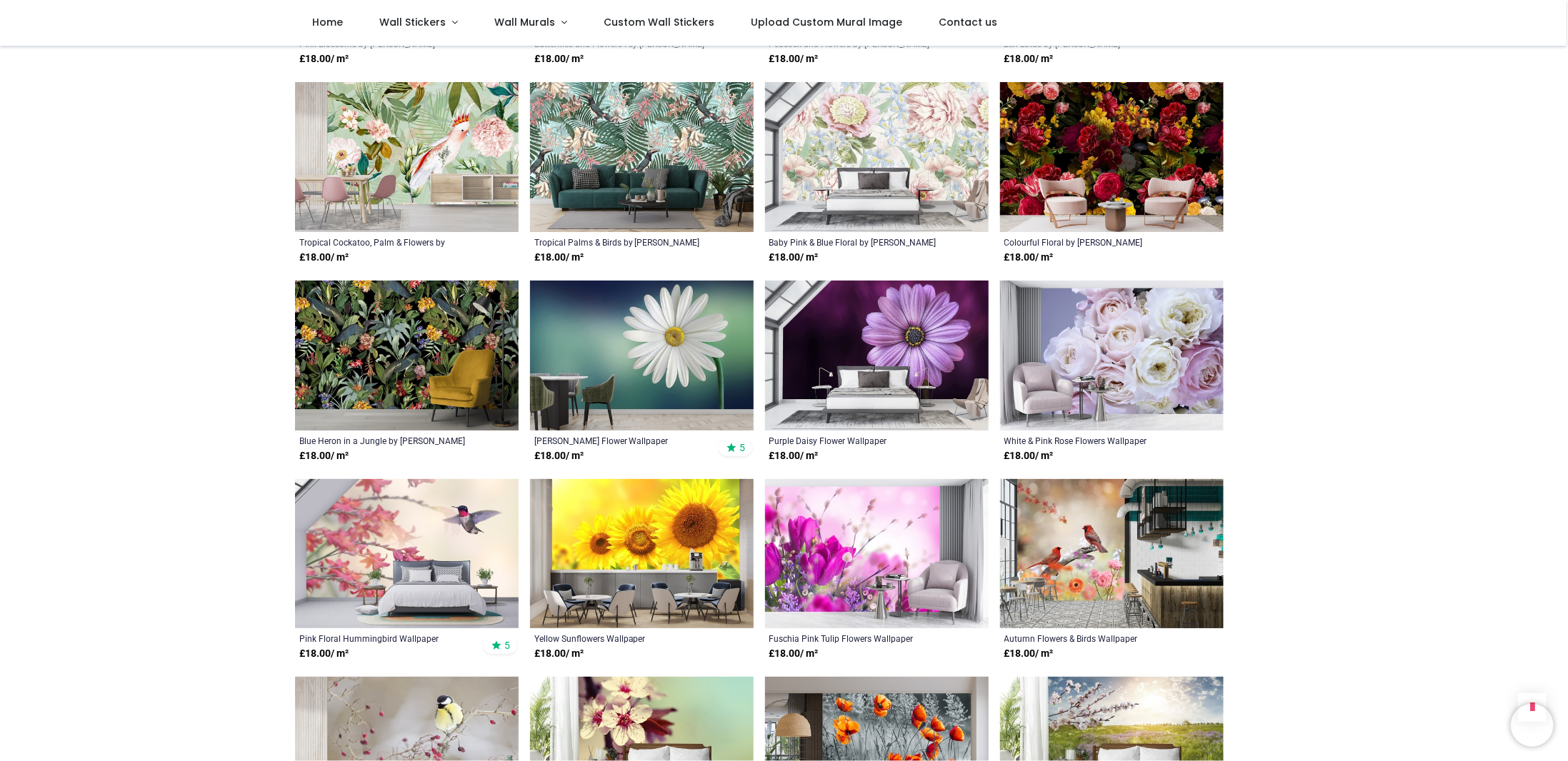
scroll to position [2286, 0]
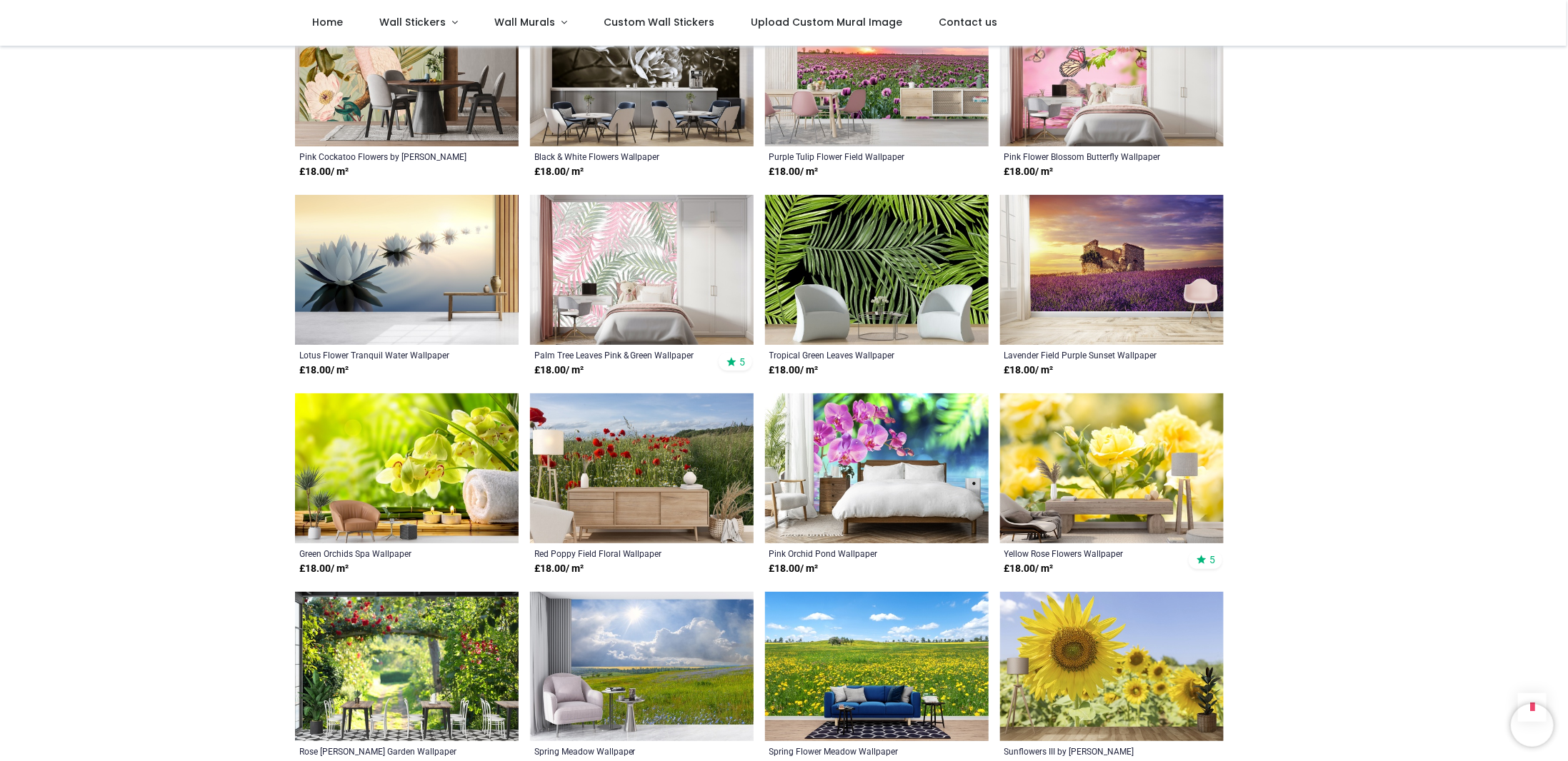
scroll to position [3785, 0]
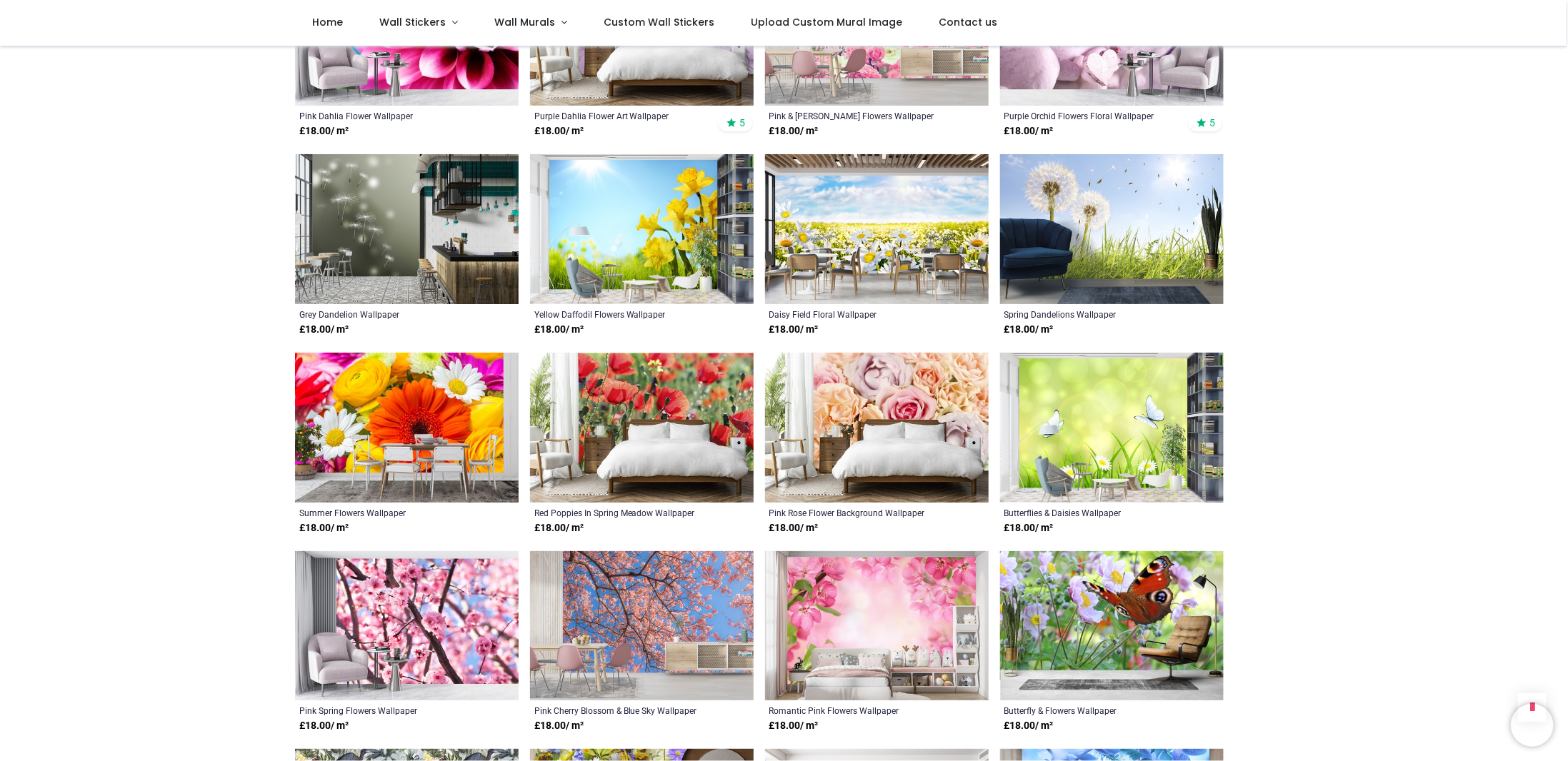
scroll to position [4785, 0]
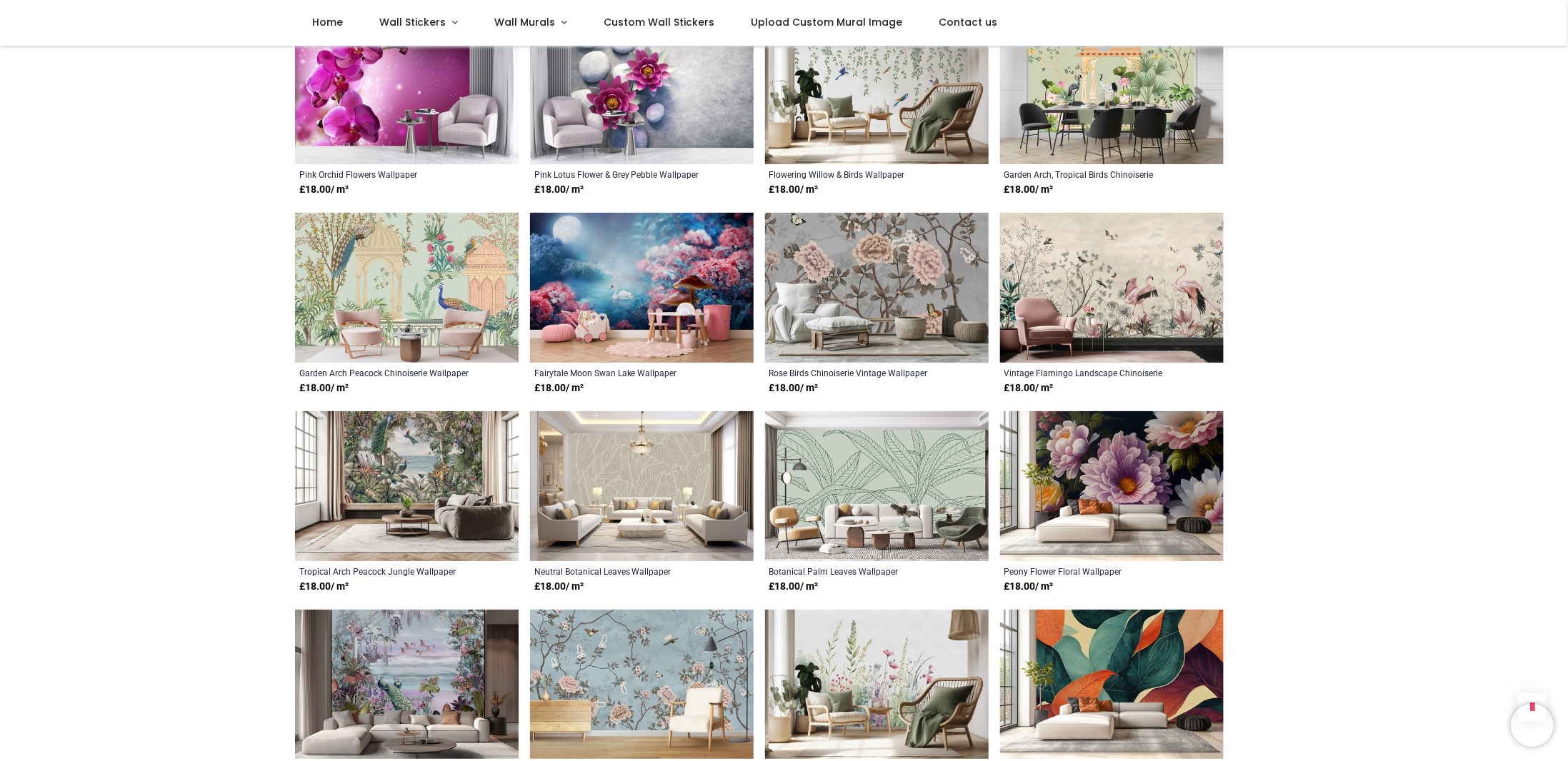
scroll to position [5928, 0]
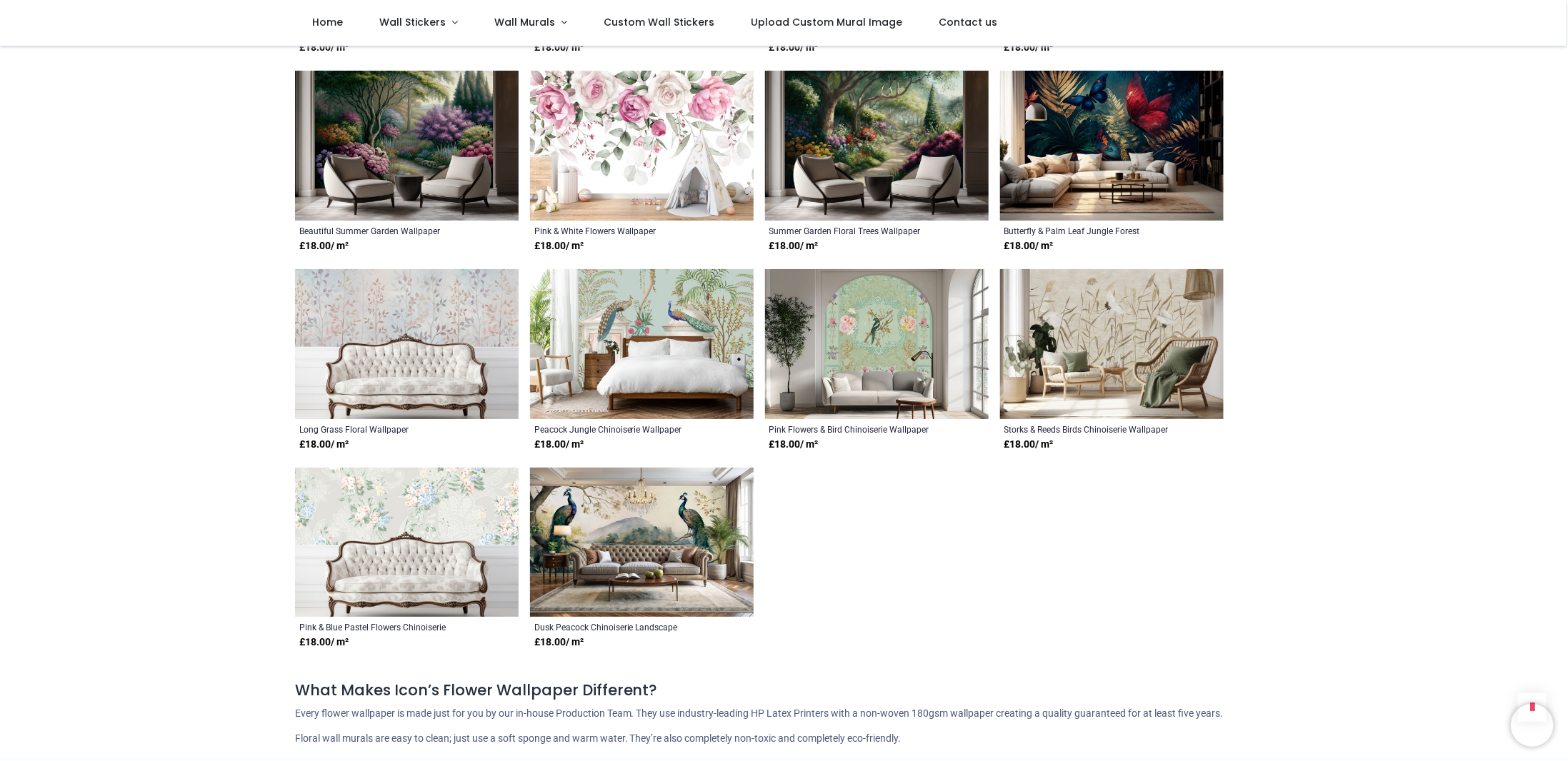
scroll to position [6642, 0]
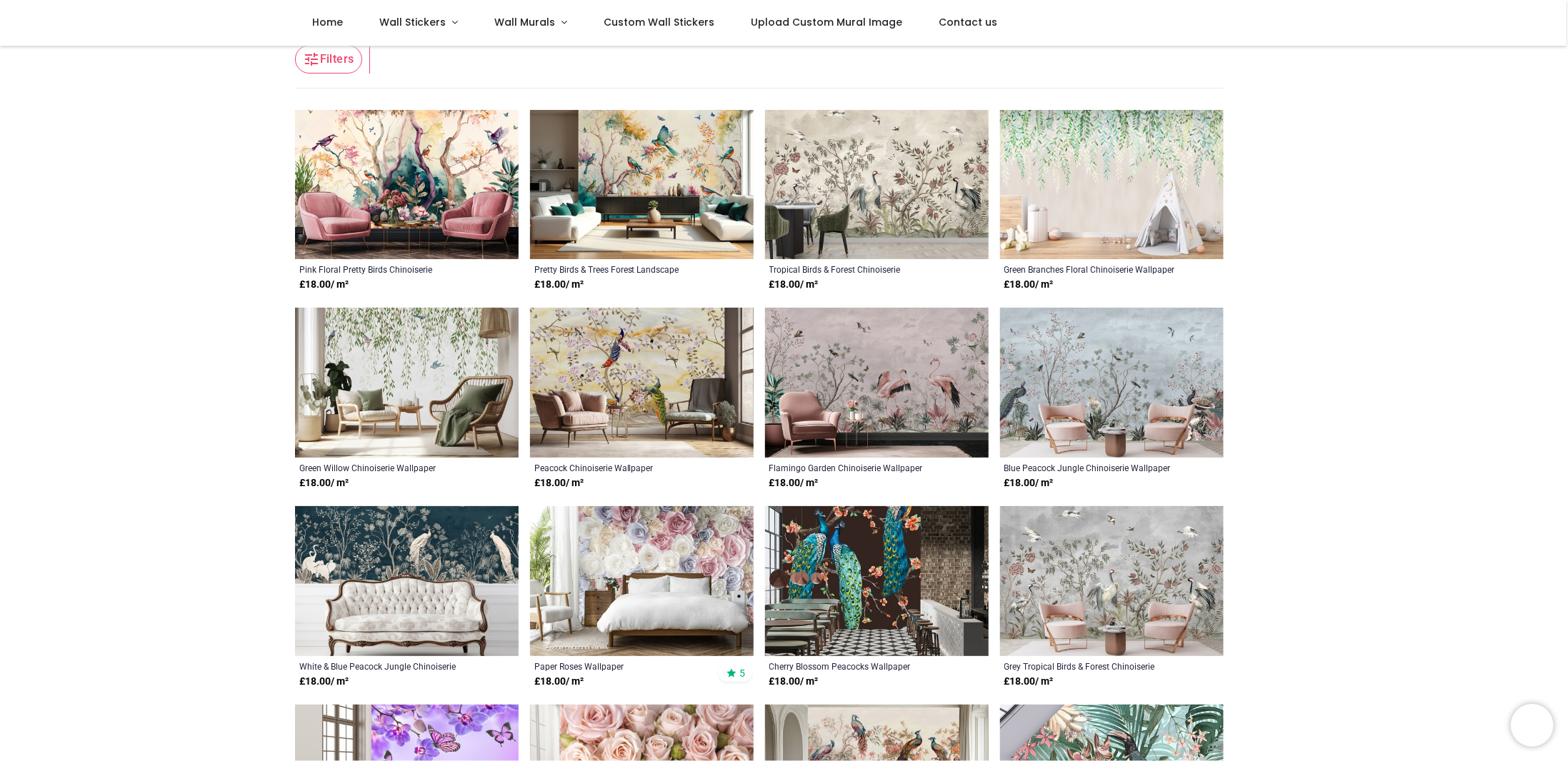
scroll to position [286, 0]
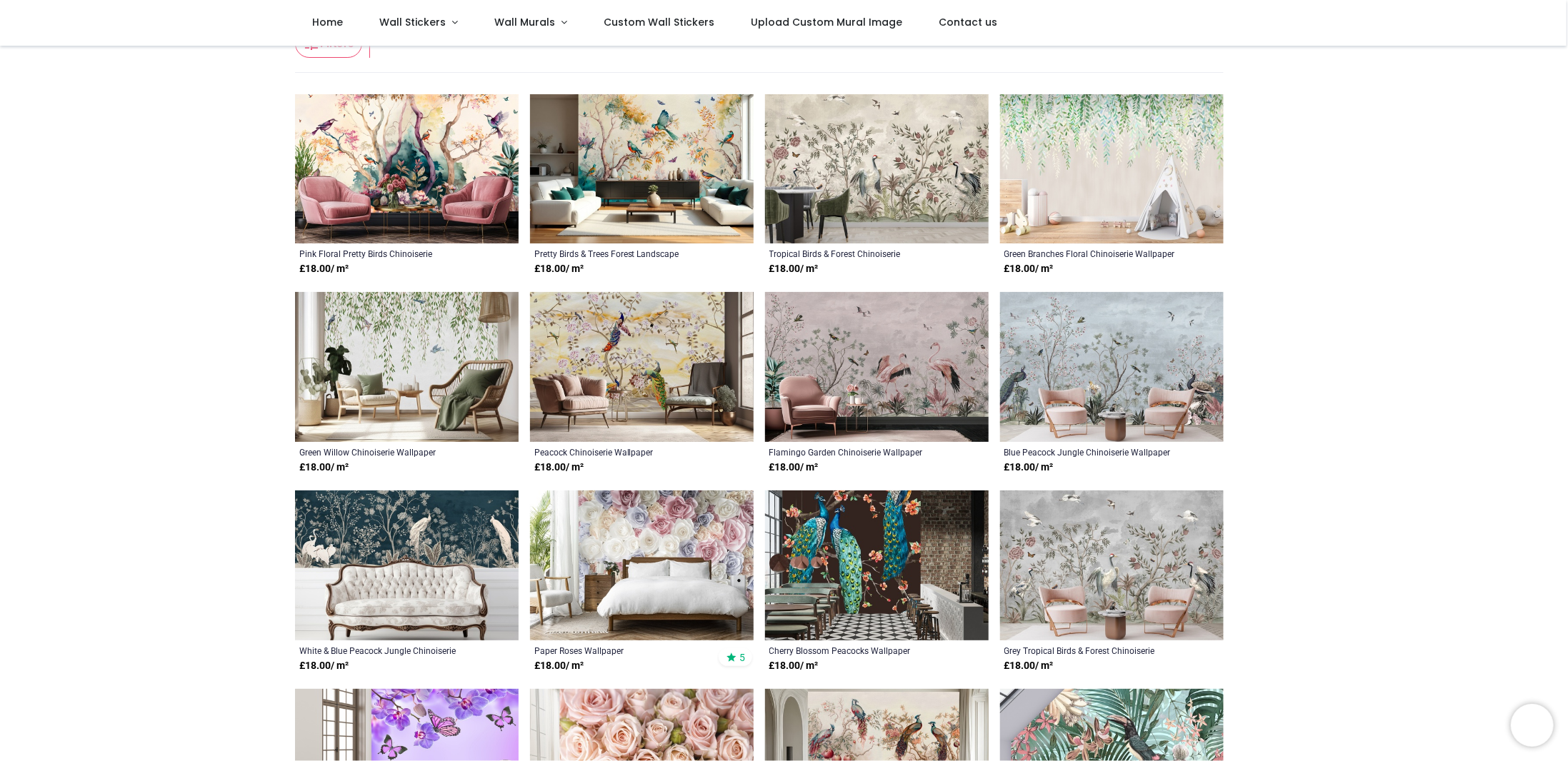
click at [419, 158] on img at bounding box center [407, 169] width 224 height 150
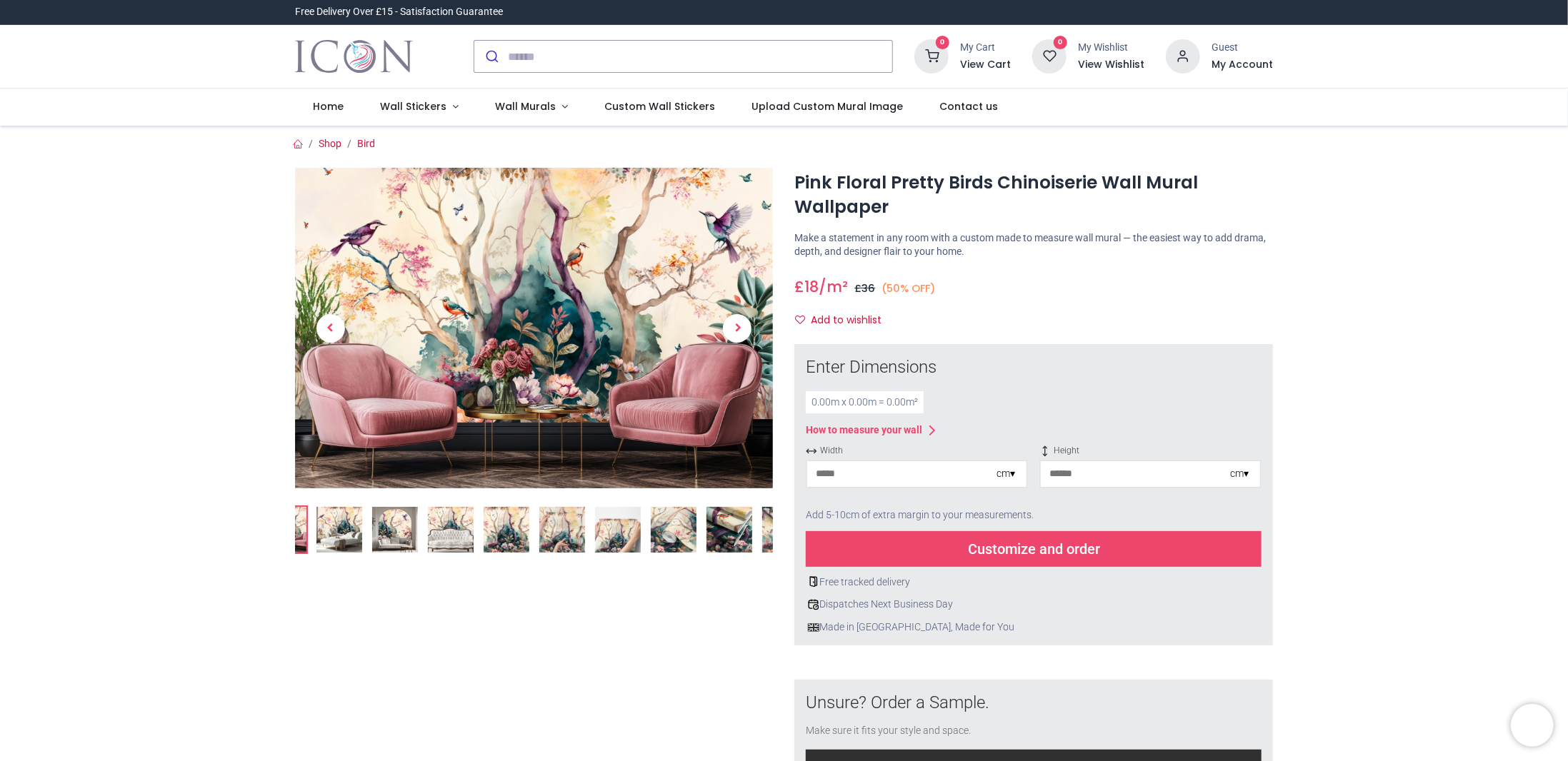
click at [550, 528] on img at bounding box center [562, 529] width 45 height 45
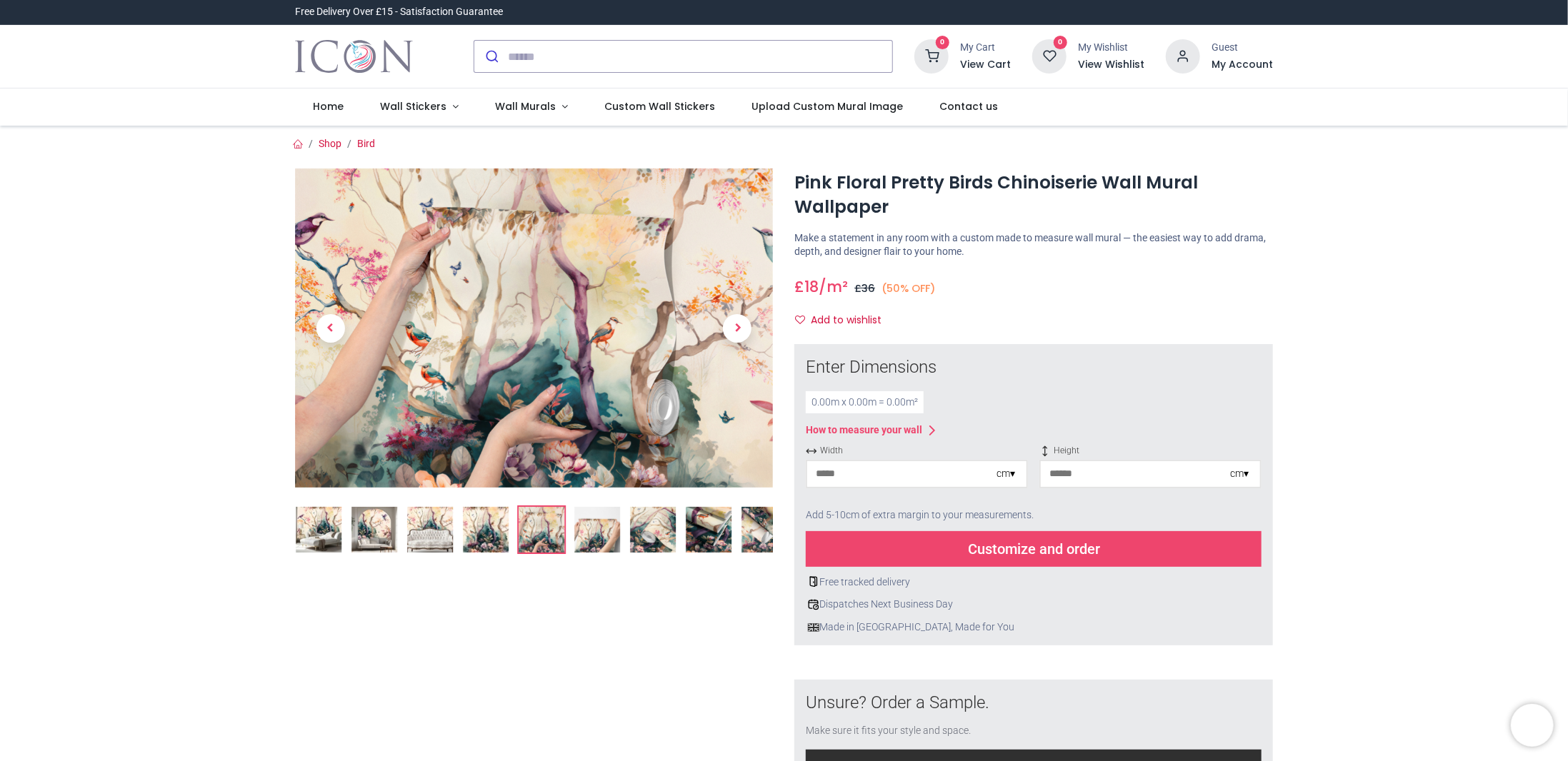
click at [481, 530] on img at bounding box center [485, 529] width 45 height 45
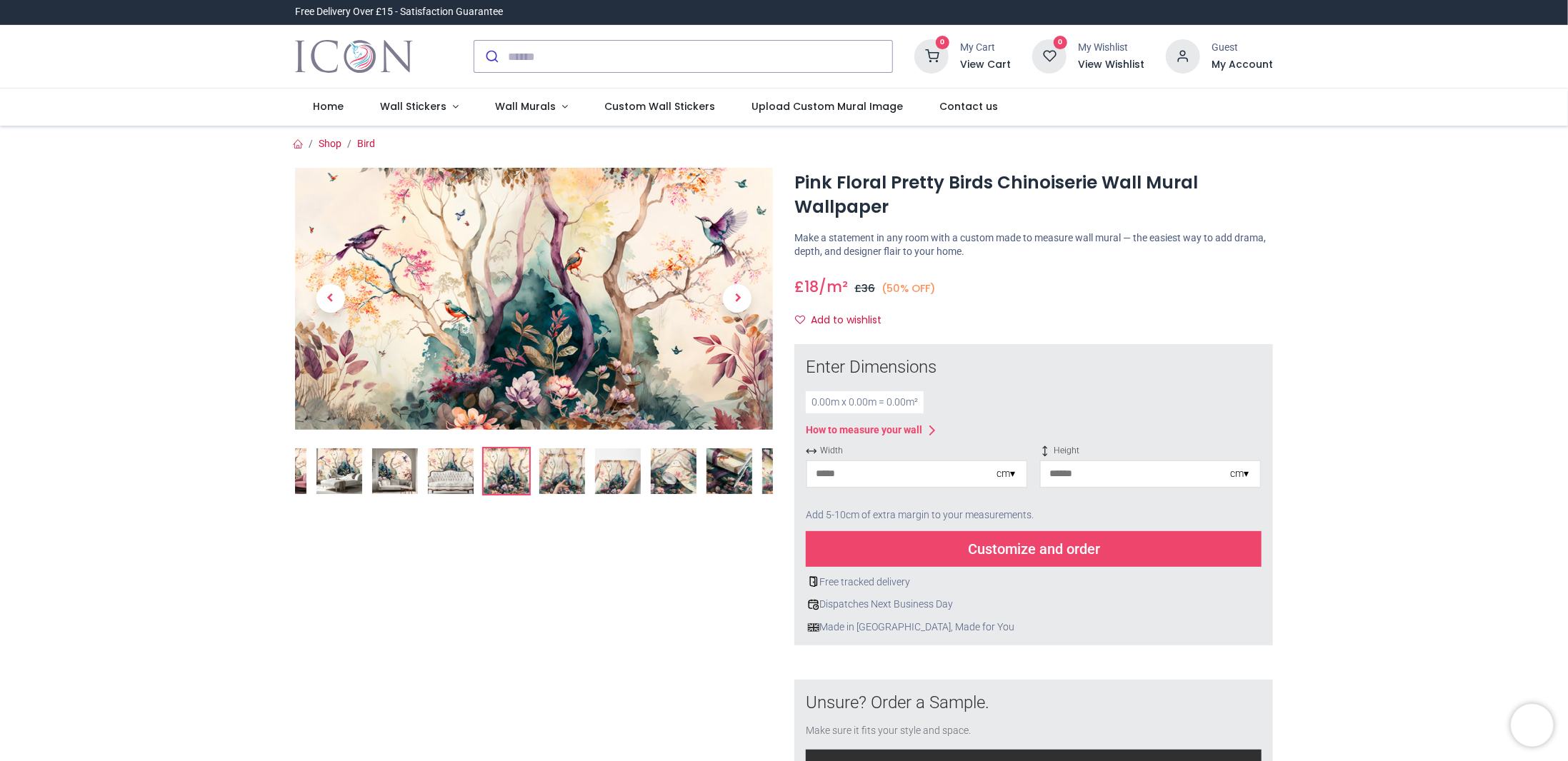
click at [483, 316] on img at bounding box center [535, 299] width 479 height 262
click at [506, 295] on img at bounding box center [535, 299] width 479 height 262
click at [663, 465] on img at bounding box center [673, 471] width 45 height 45
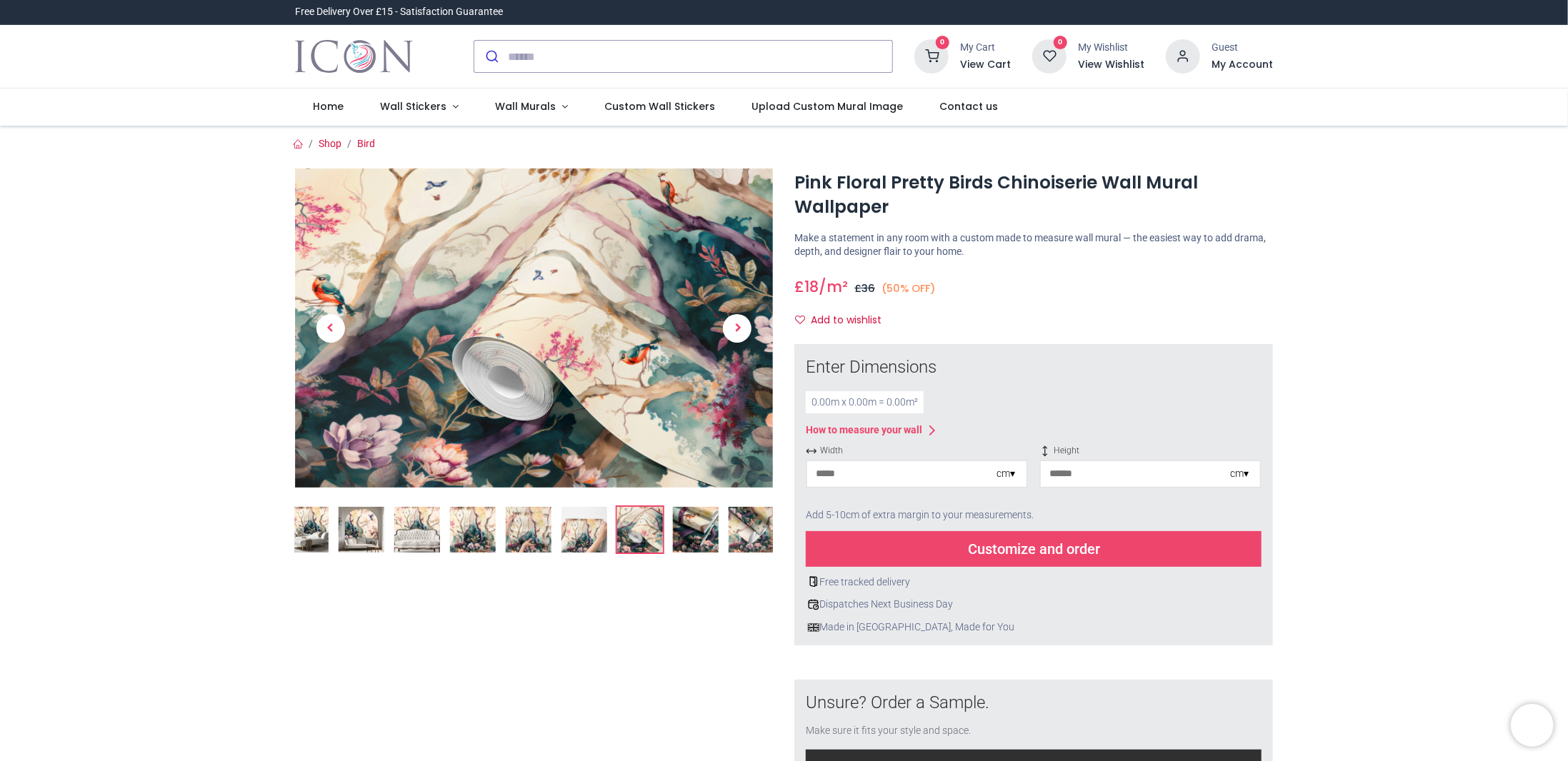
click at [321, 523] on img at bounding box center [305, 529] width 45 height 45
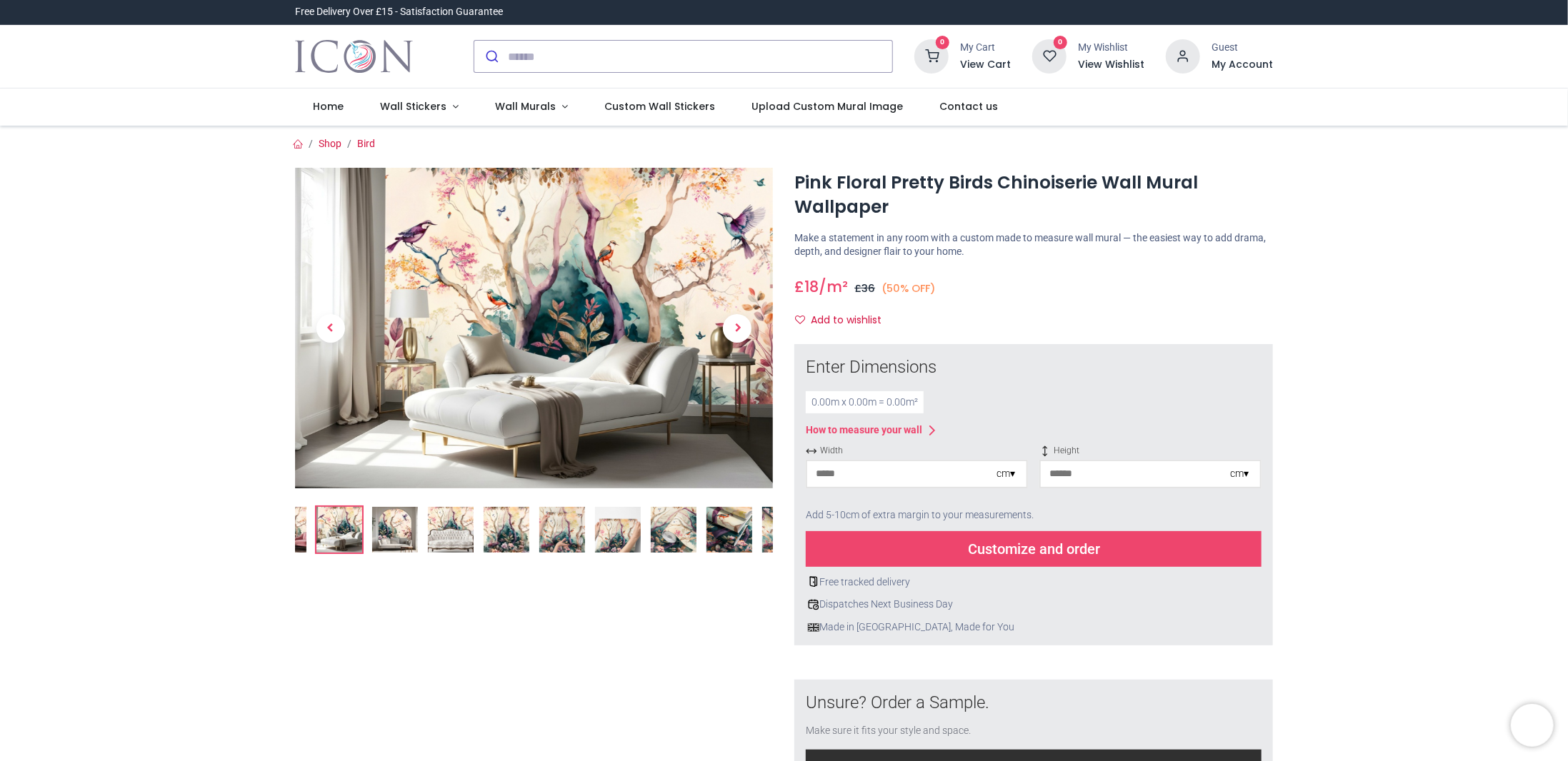
click at [490, 305] on img at bounding box center [535, 329] width 479 height 321
click at [300, 522] on img at bounding box center [283, 529] width 45 height 45
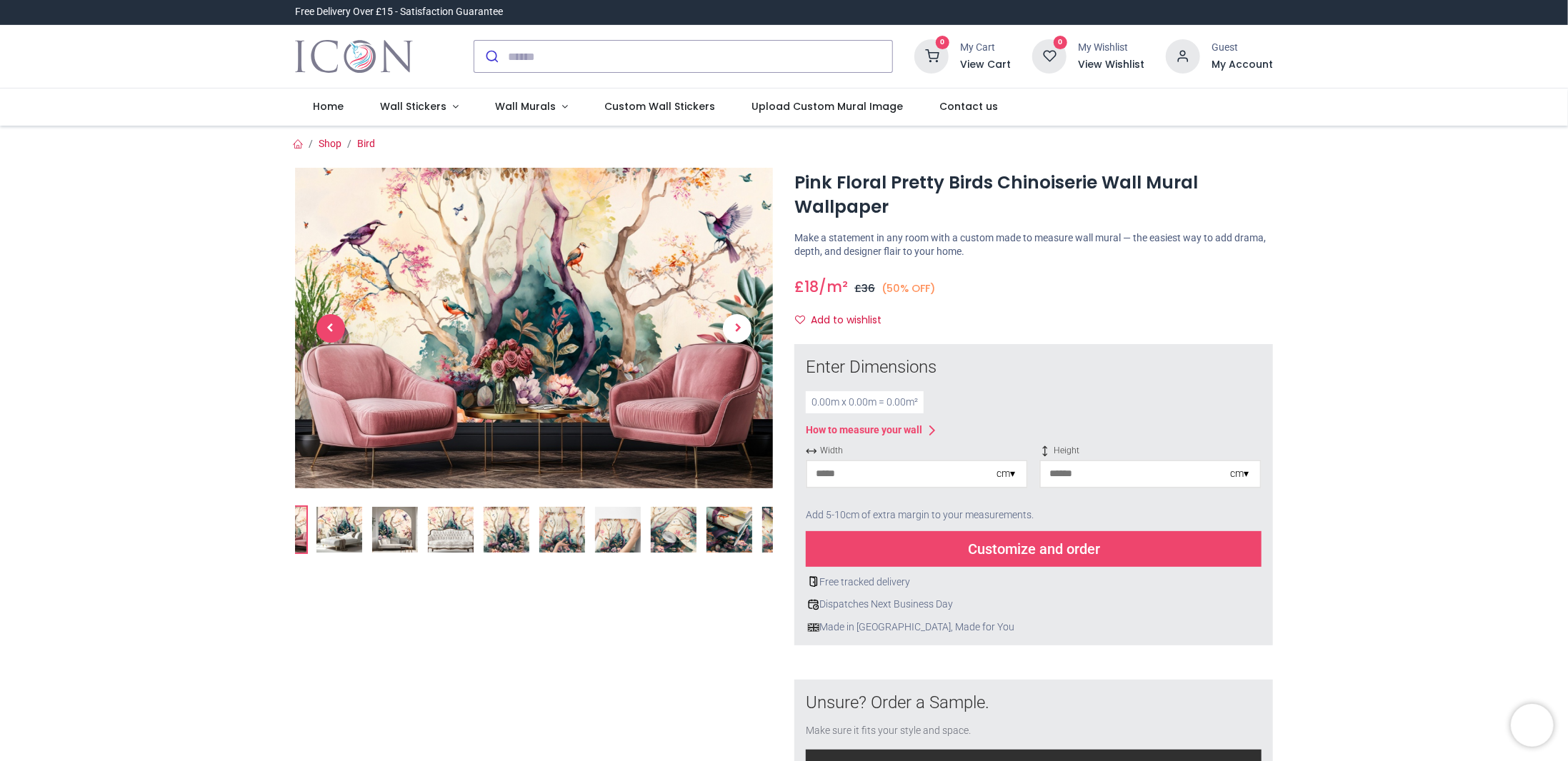
click at [333, 324] on span "Previous" at bounding box center [330, 328] width 28 height 28
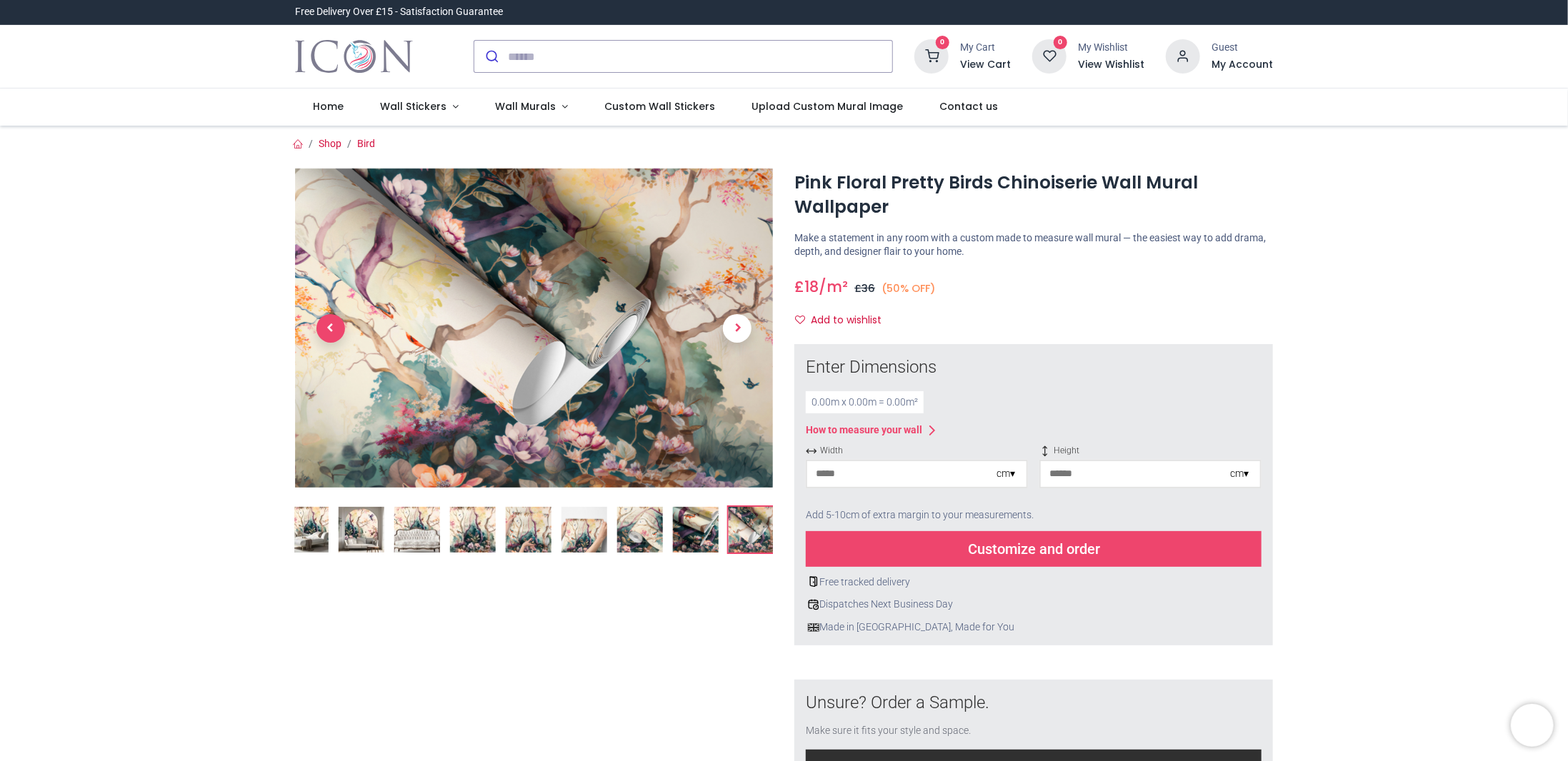
click at [333, 323] on span "Previous" at bounding box center [330, 328] width 28 height 28
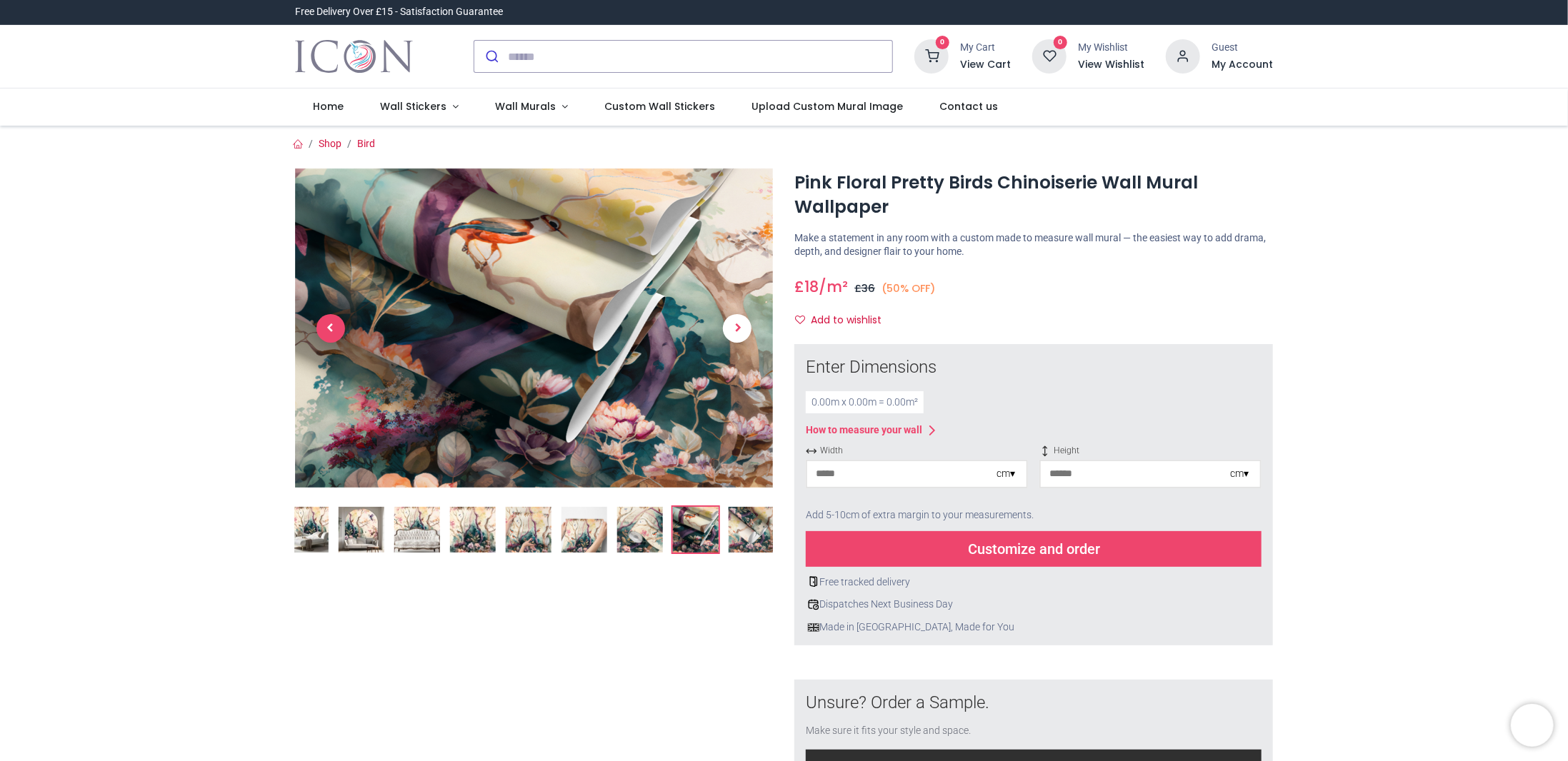
click at [333, 323] on span "Previous" at bounding box center [330, 328] width 28 height 28
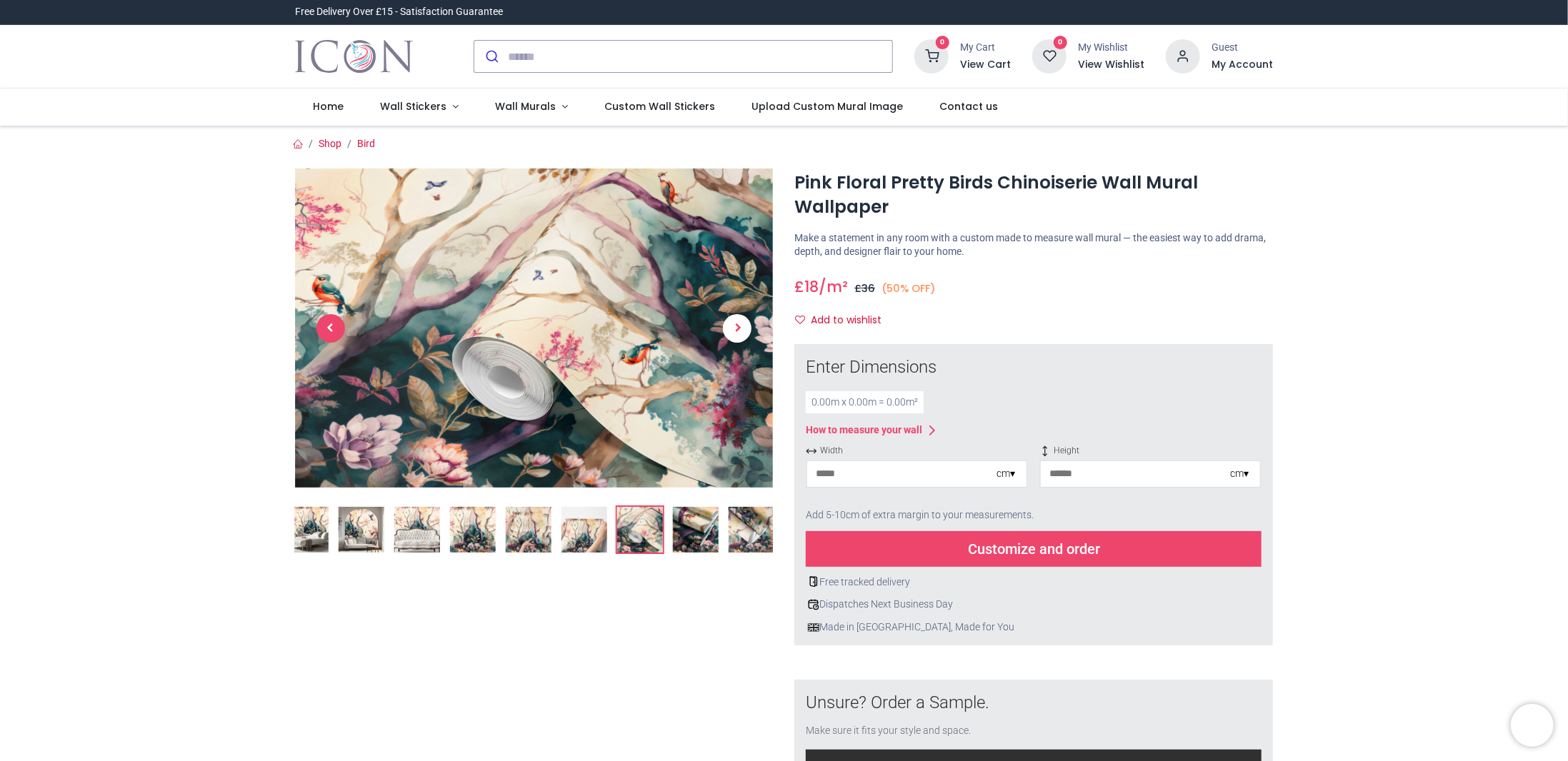
click at [333, 323] on span "Previous" at bounding box center [330, 328] width 28 height 28
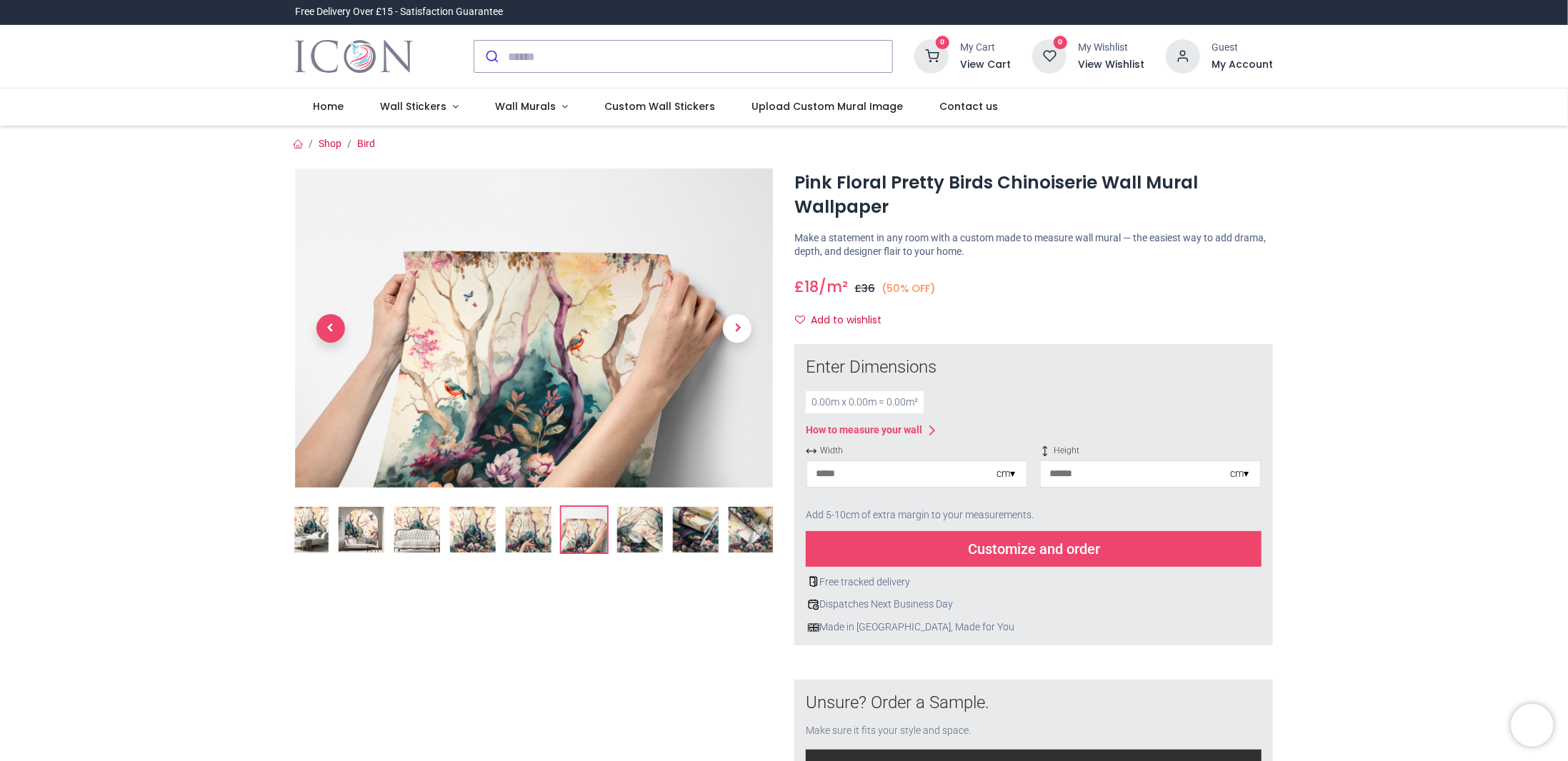
click at [333, 323] on span "Previous" at bounding box center [330, 328] width 28 height 28
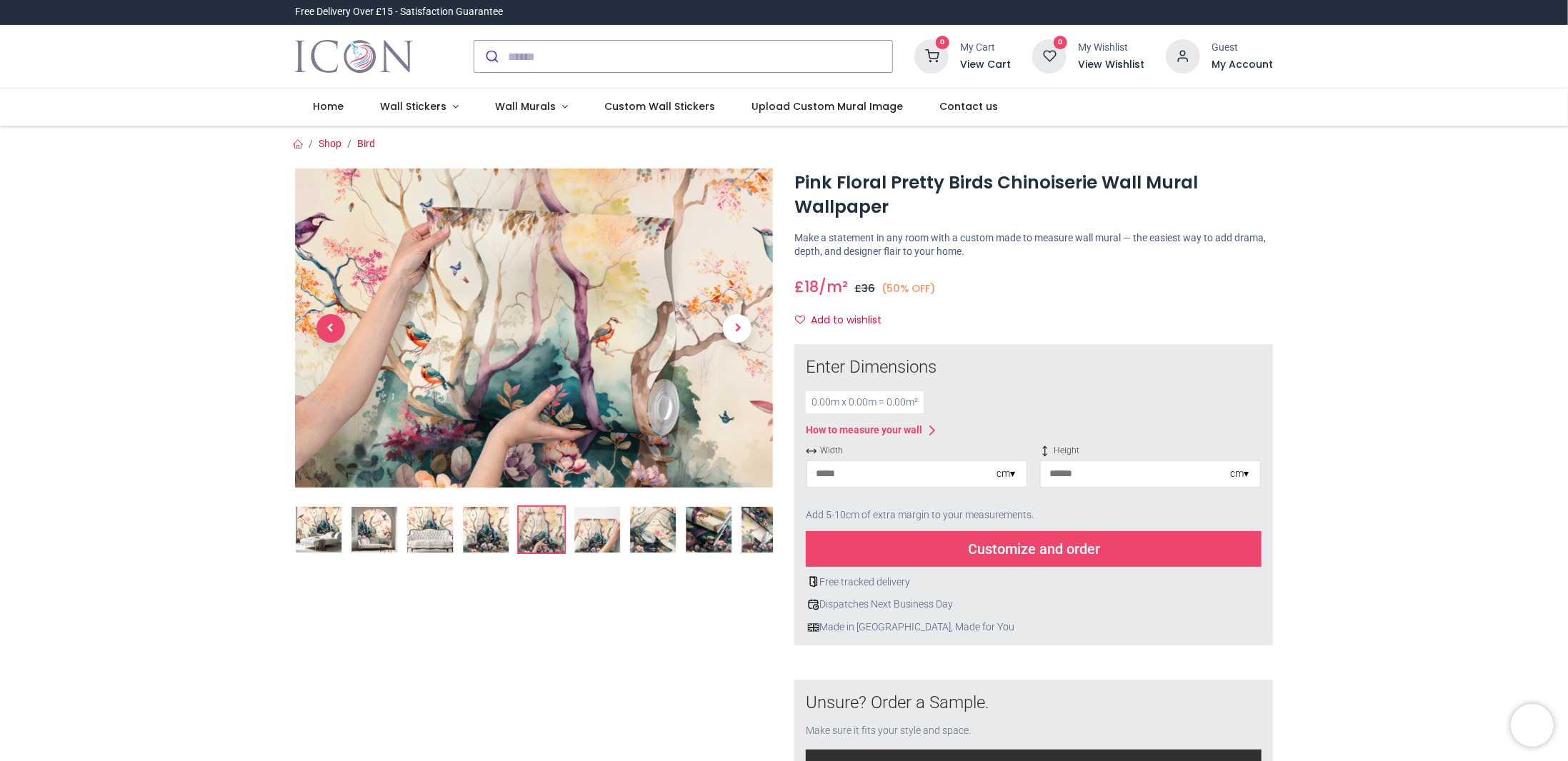
click at [333, 323] on span "Previous" at bounding box center [330, 328] width 28 height 28
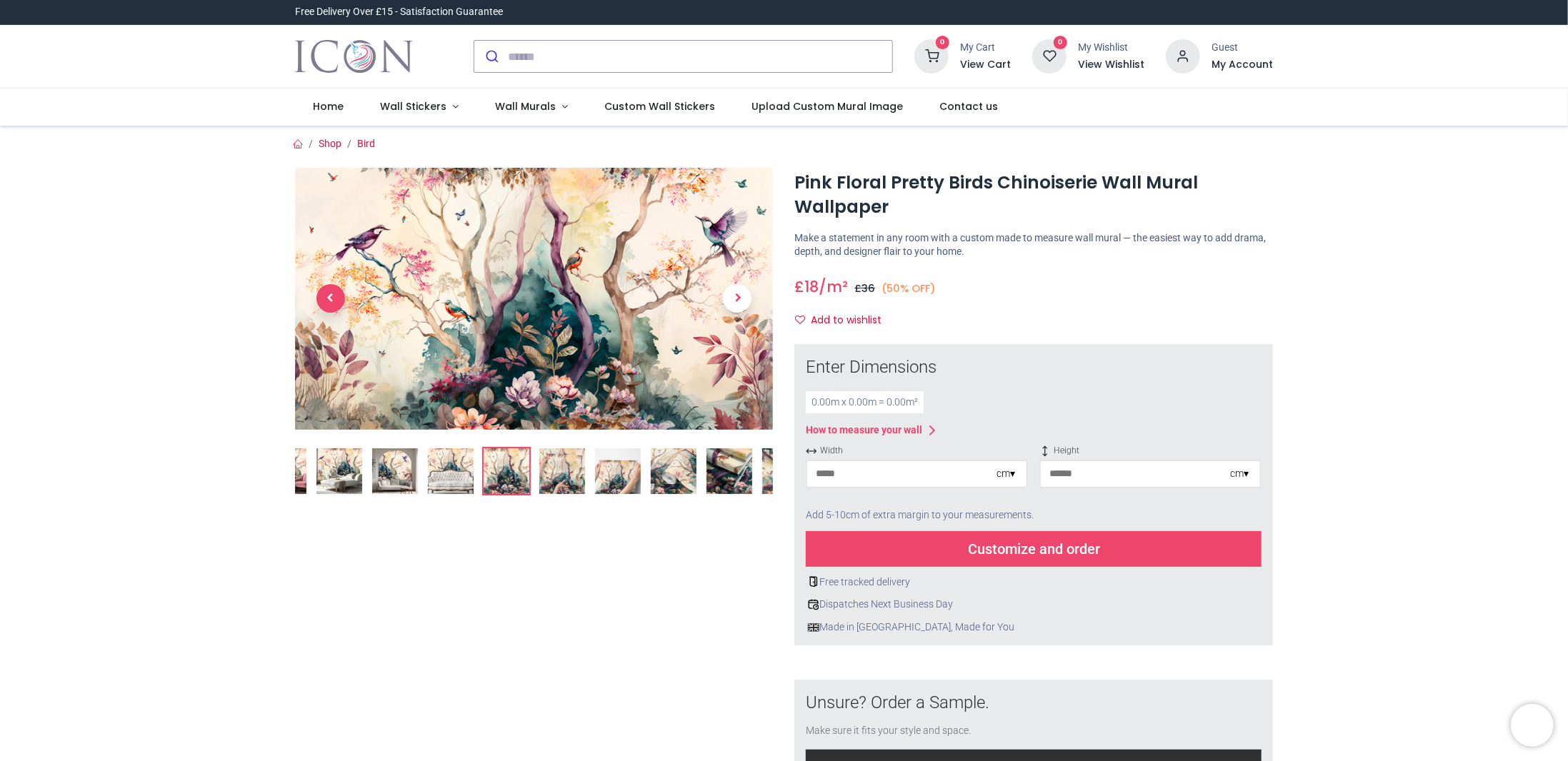
click at [333, 323] on link at bounding box center [330, 298] width 71 height 183
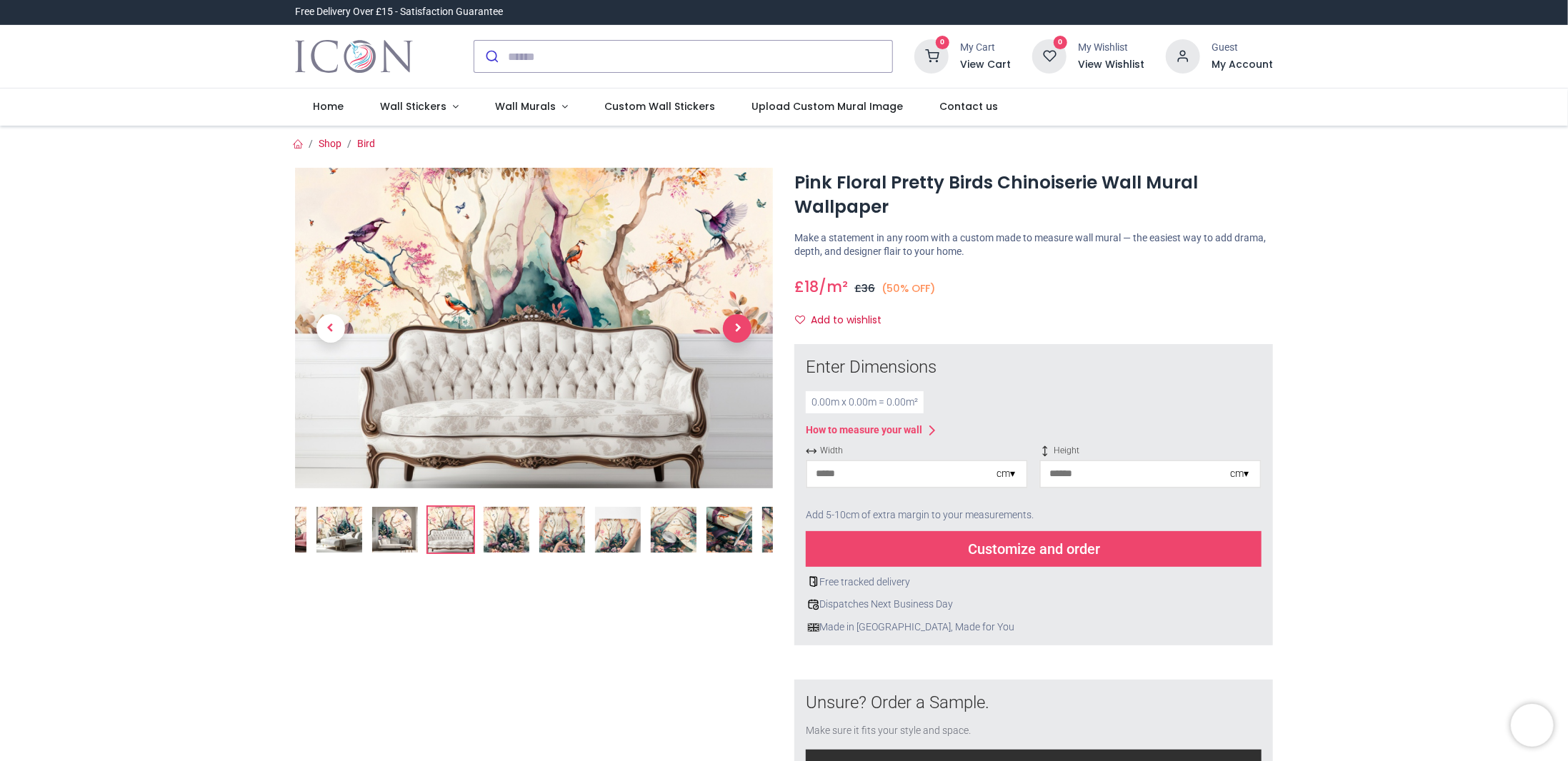
click at [740, 331] on span "Next" at bounding box center [736, 328] width 28 height 28
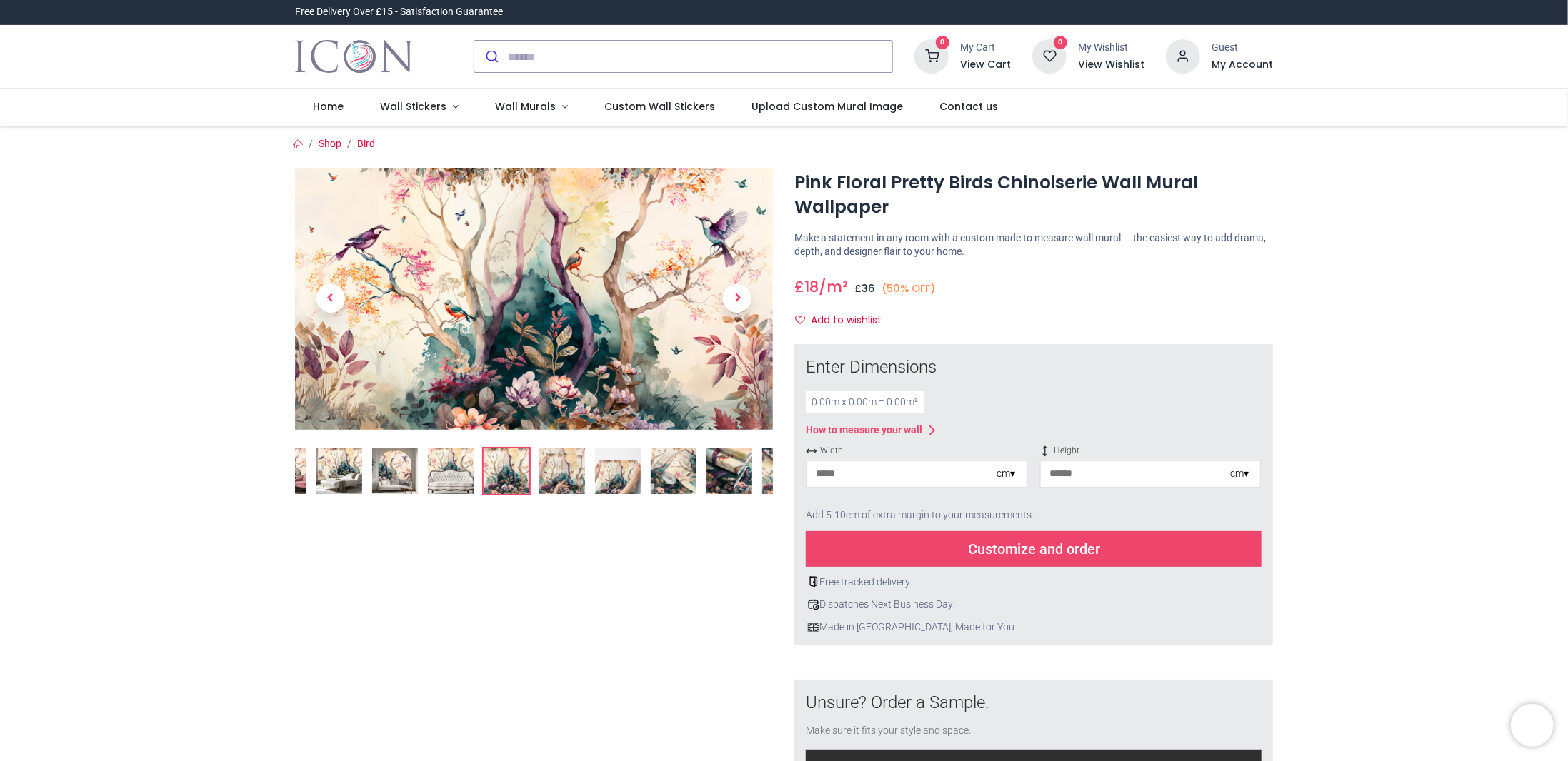
drag, startPoint x: 1166, startPoint y: 0, endPoint x: 1409, endPoint y: 257, distance: 353.7
